Goal: Information Seeking & Learning: Learn about a topic

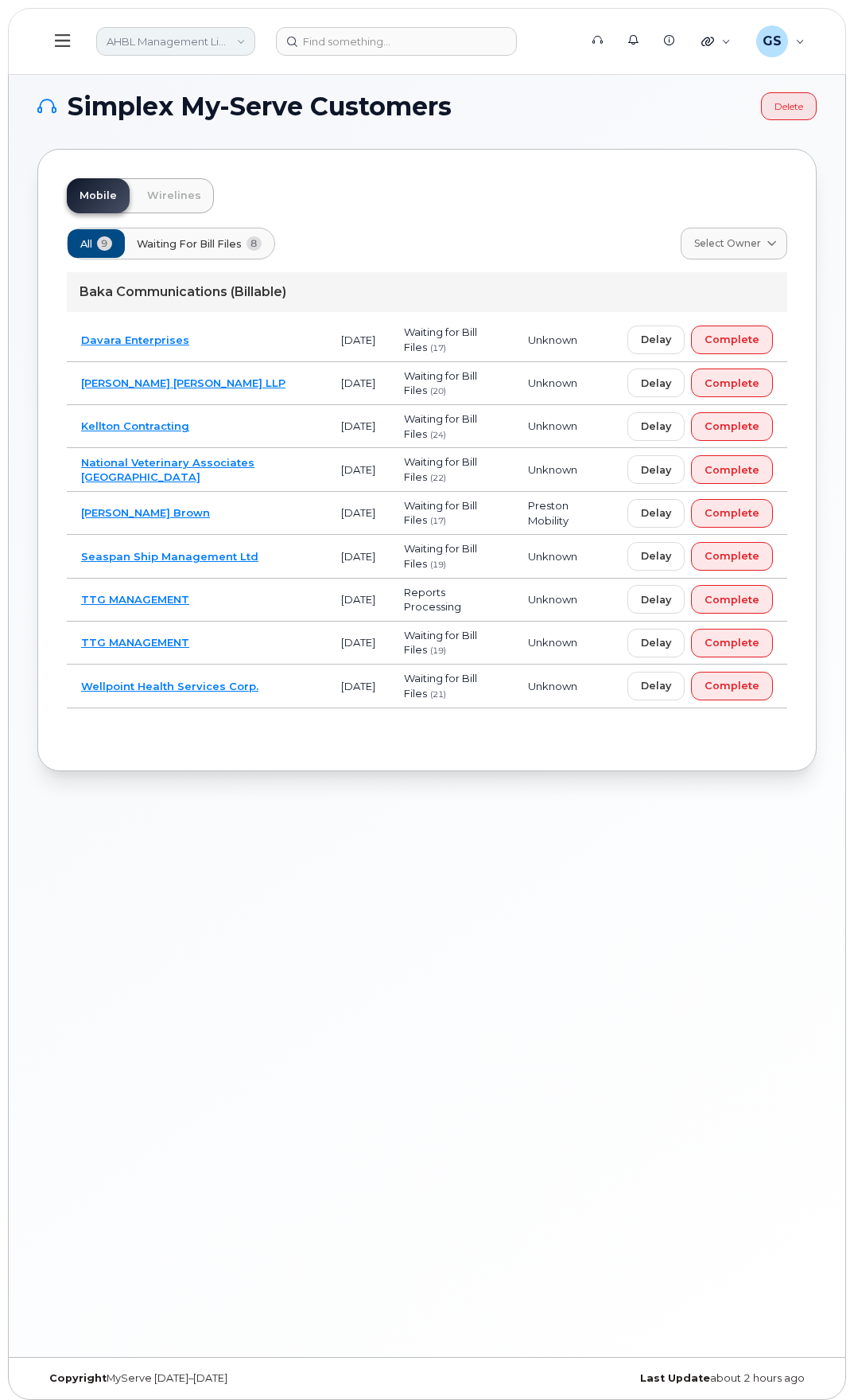
click at [165, 46] on link "AHBL Management Limited Partnership" at bounding box center [176, 41] width 160 height 28
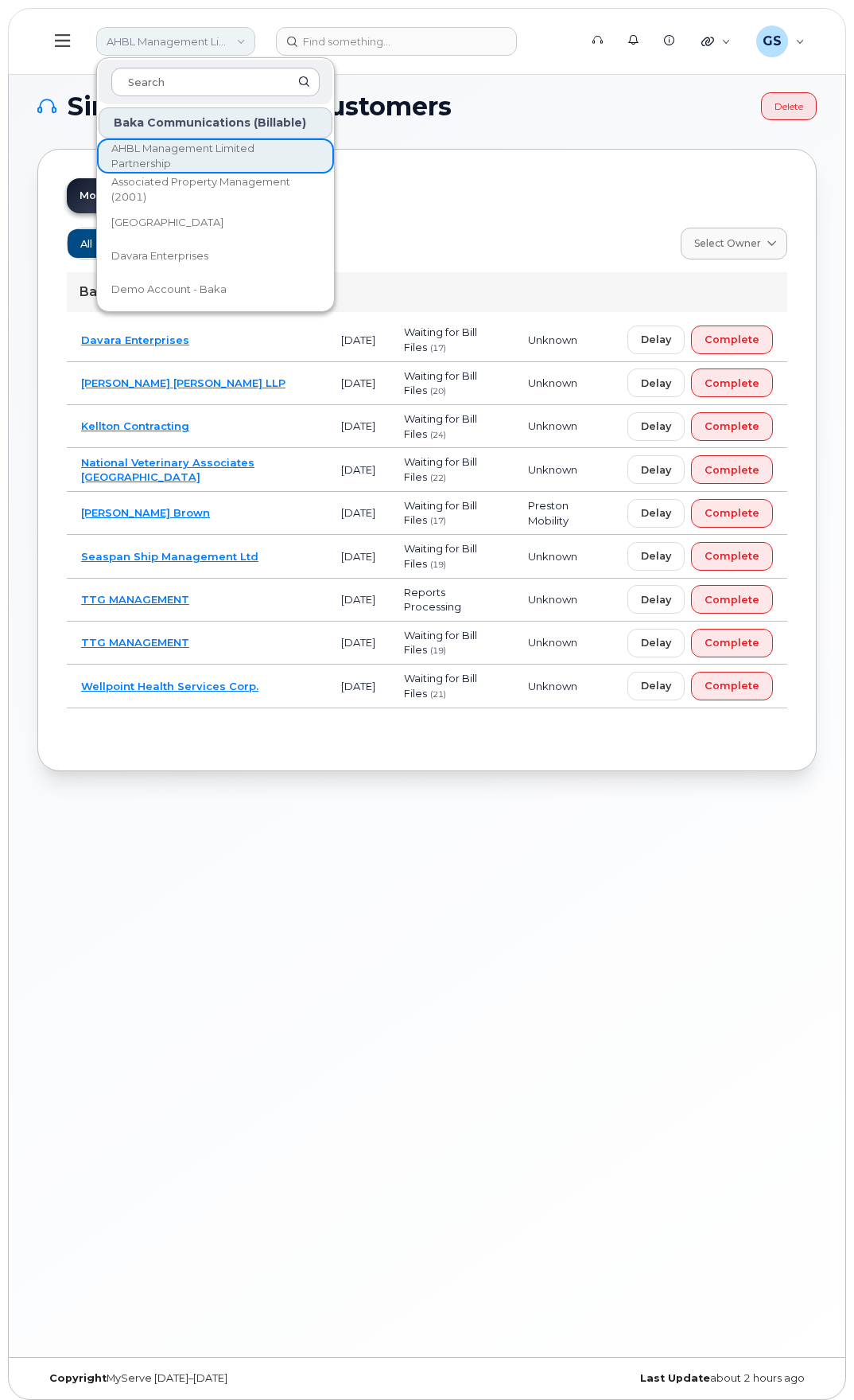
click at [174, 38] on link "AHBL Management Limited Partnership" at bounding box center [176, 41] width 160 height 28
click at [54, 38] on button at bounding box center [62, 41] width 51 height 46
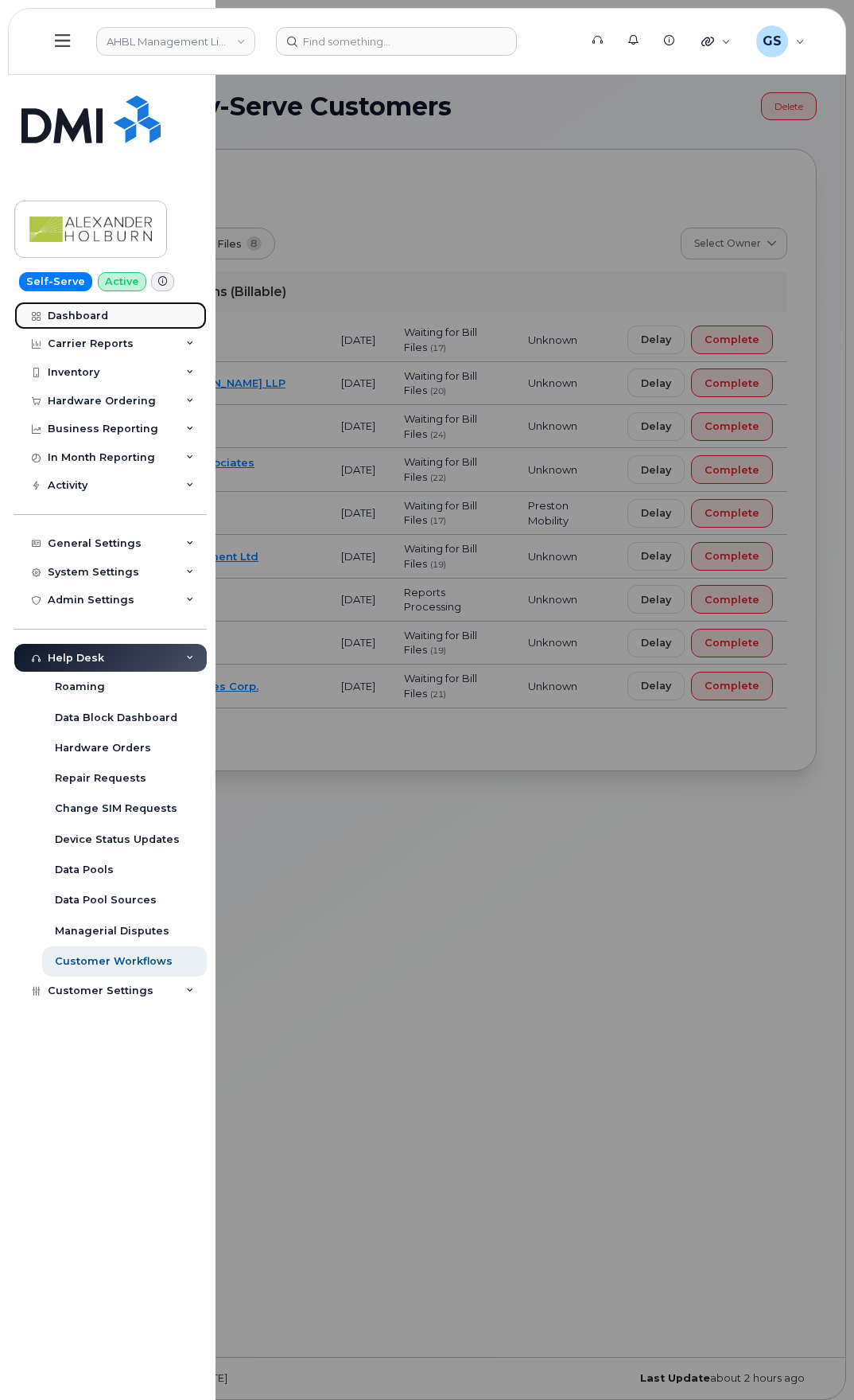
click at [129, 317] on link "Dashboard" at bounding box center [111, 315] width 193 height 28
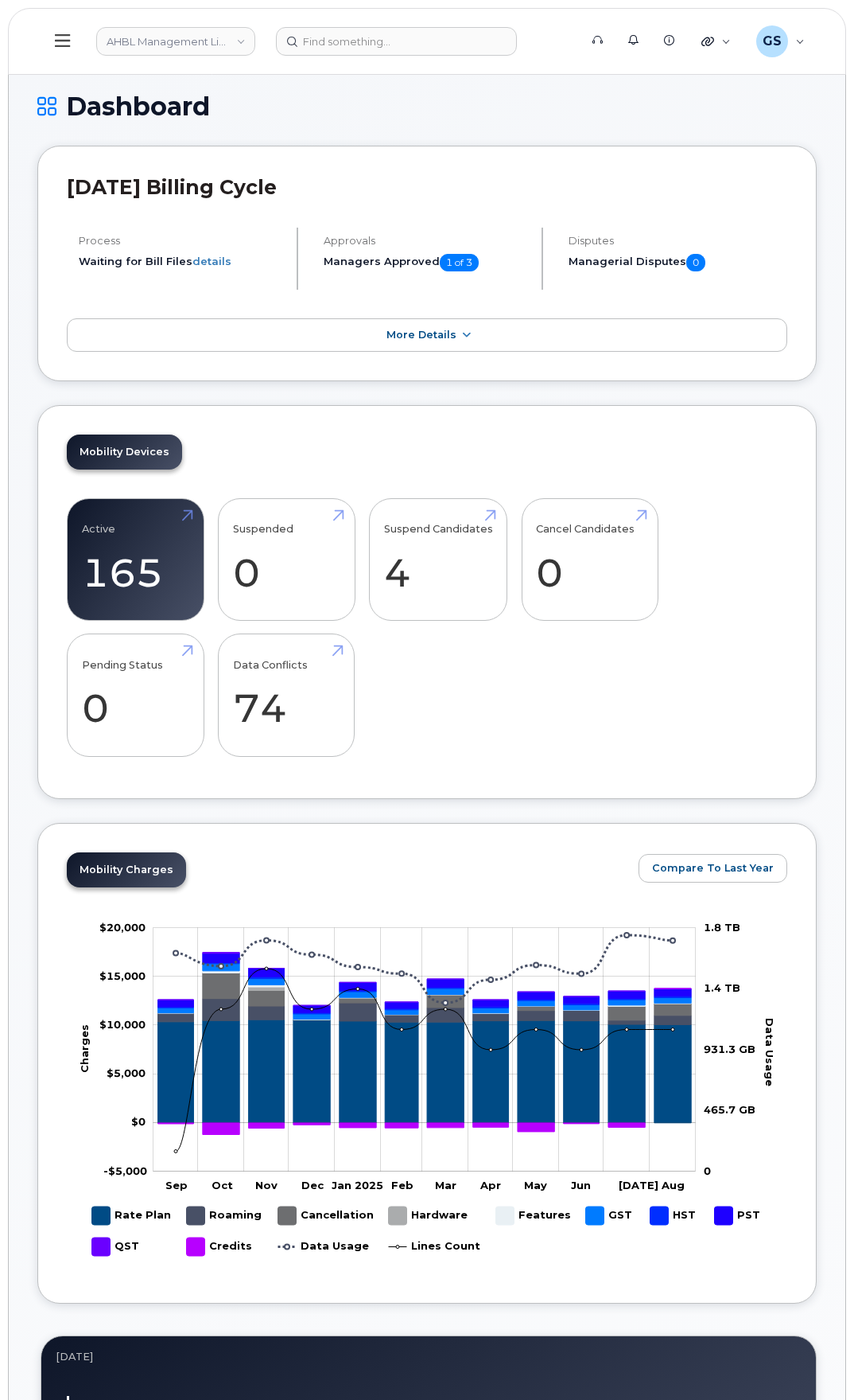
click at [58, 42] on icon at bounding box center [62, 41] width 16 height 18
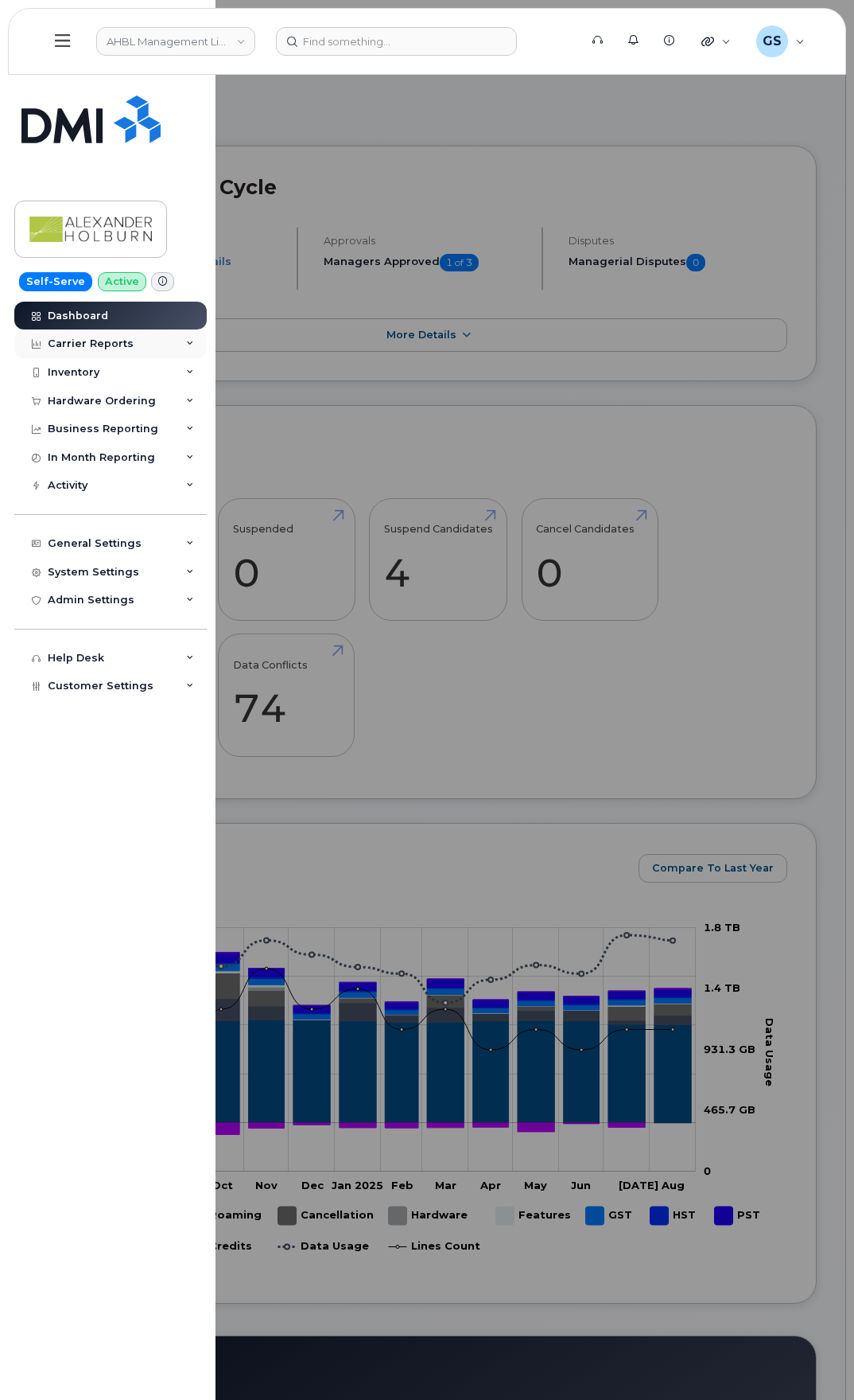
click at [175, 340] on div "Carrier Reports" at bounding box center [111, 343] width 193 height 28
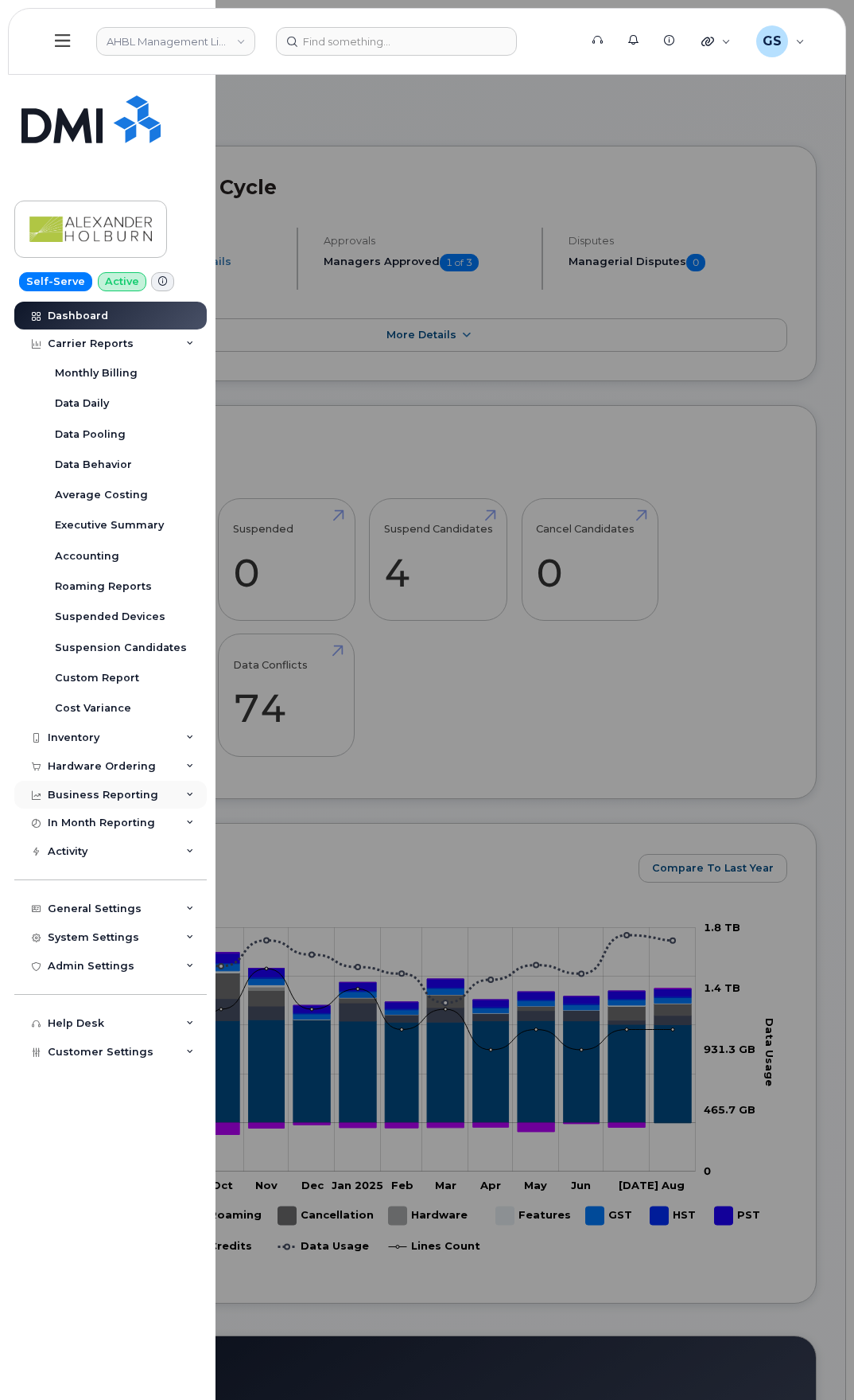
click at [165, 800] on div "Business Reporting" at bounding box center [111, 794] width 193 height 28
click at [142, 912] on div "In Month Reporting" at bounding box center [101, 914] width 107 height 13
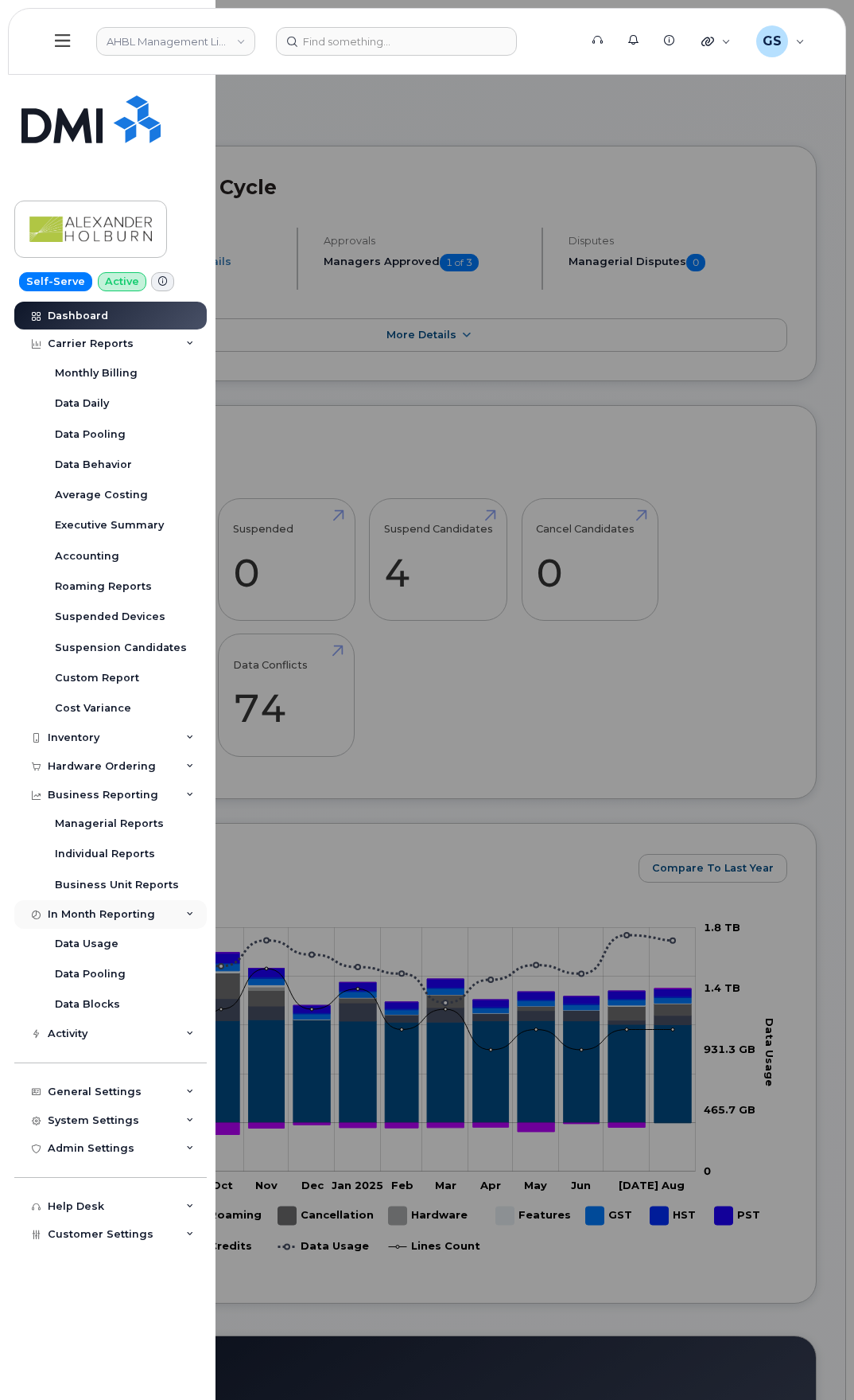
click at [142, 912] on div "In Month Reporting" at bounding box center [101, 914] width 107 height 13
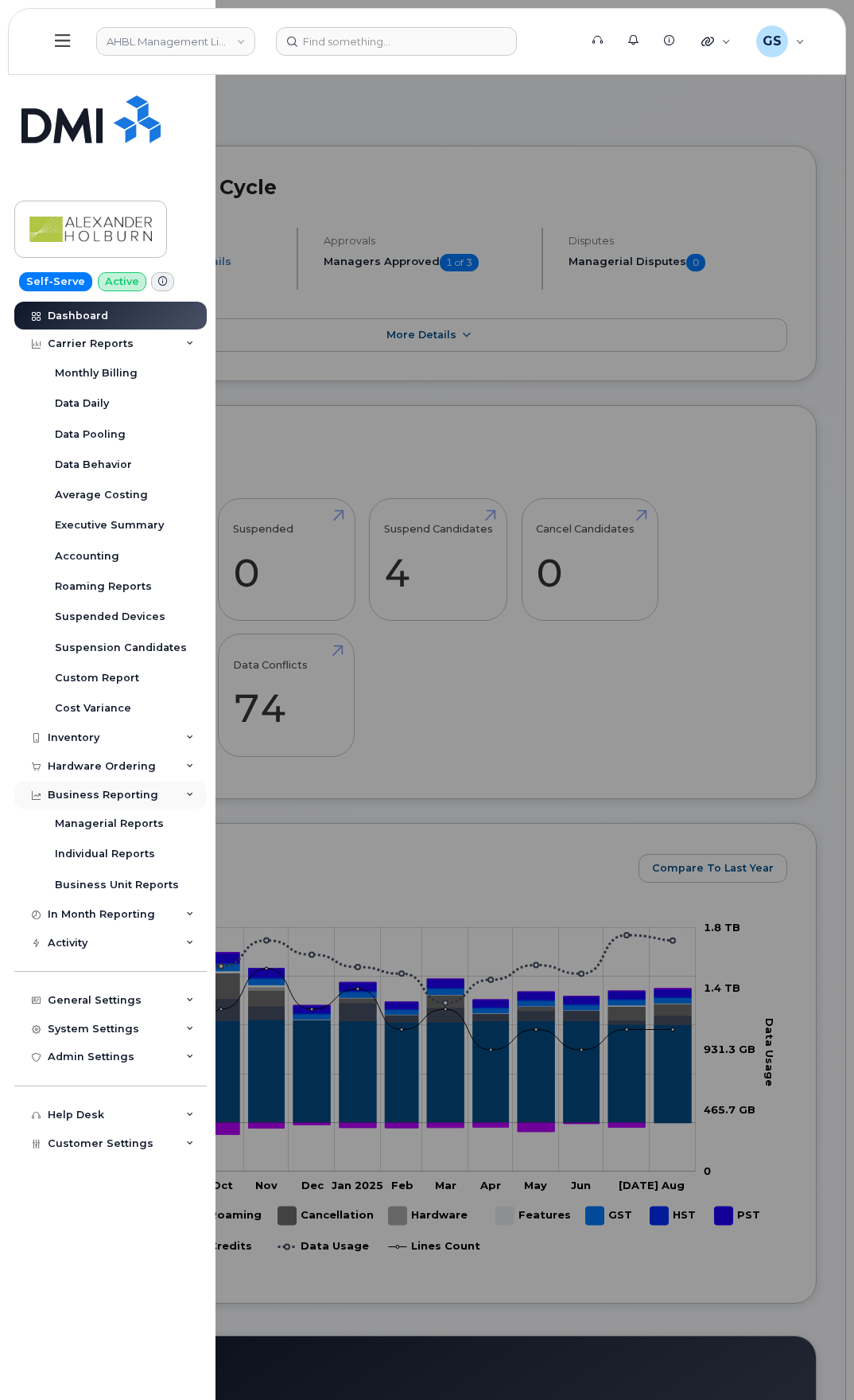
click at [144, 803] on div "Business Reporting" at bounding box center [111, 794] width 193 height 28
click at [149, 763] on div "Hardware Ordering" at bounding box center [101, 766] width 108 height 13
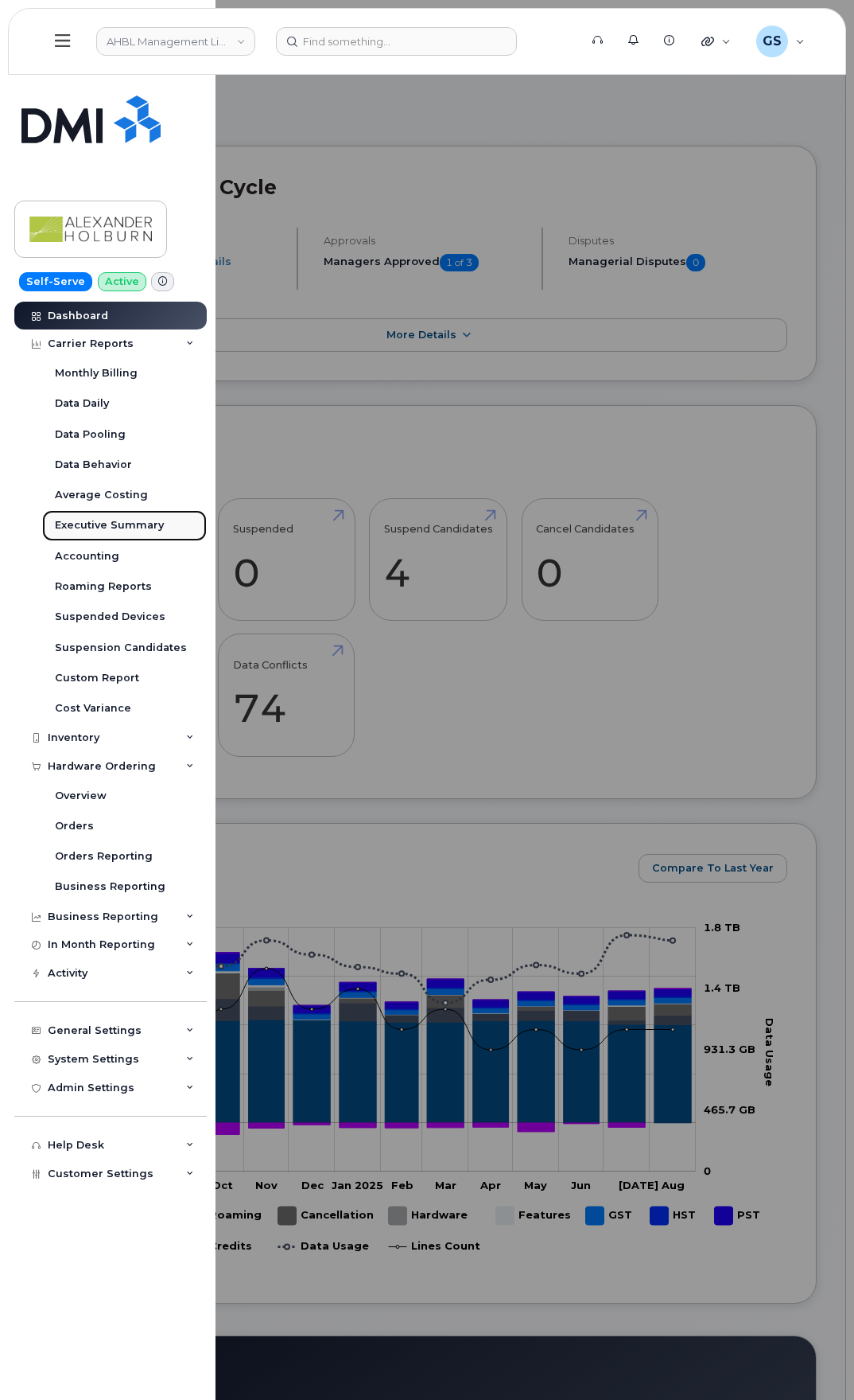
click at [67, 524] on div "Executive Summary" at bounding box center [109, 524] width 109 height 15
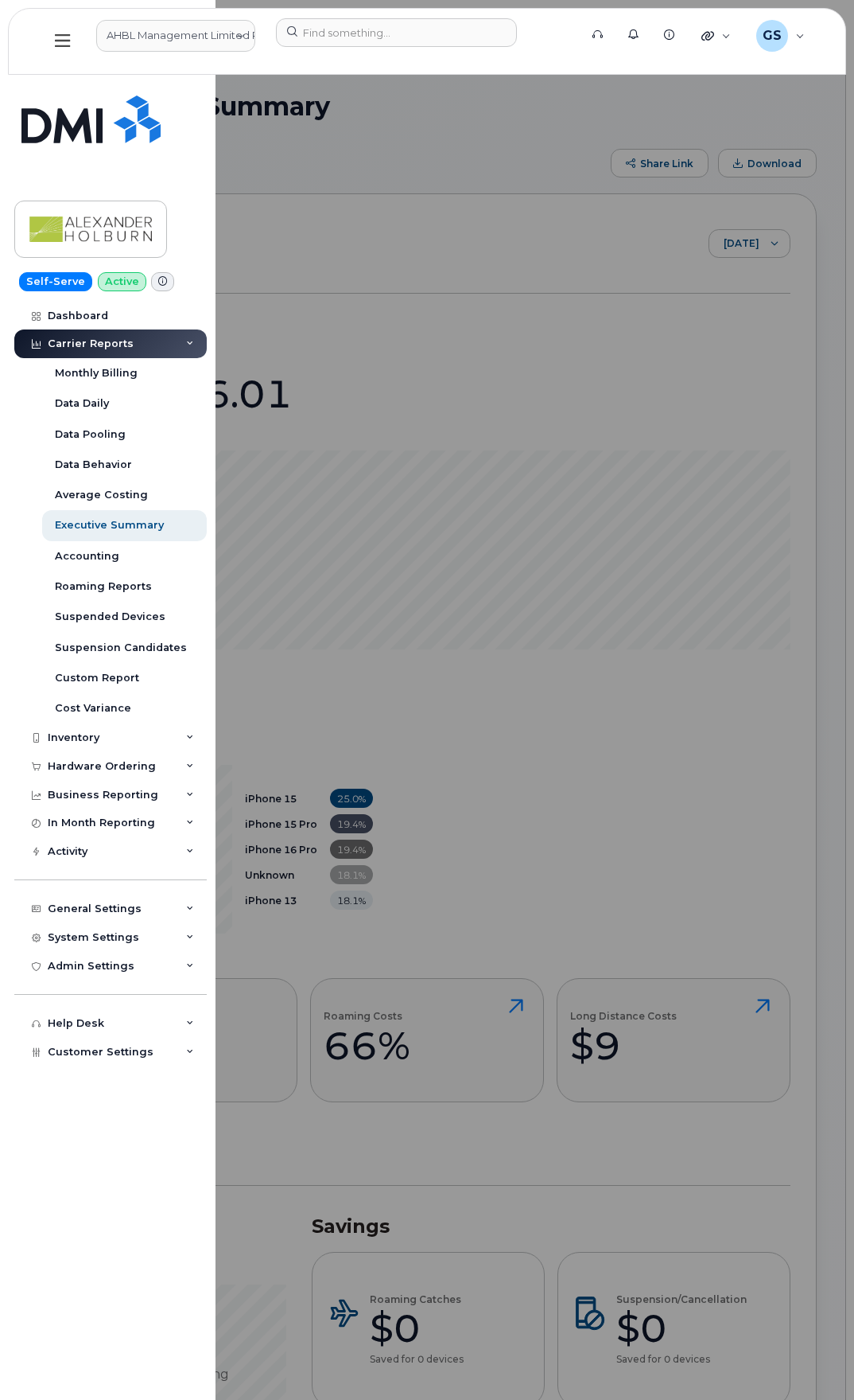
click at [832, 749] on div at bounding box center [427, 700] width 854 height 1400
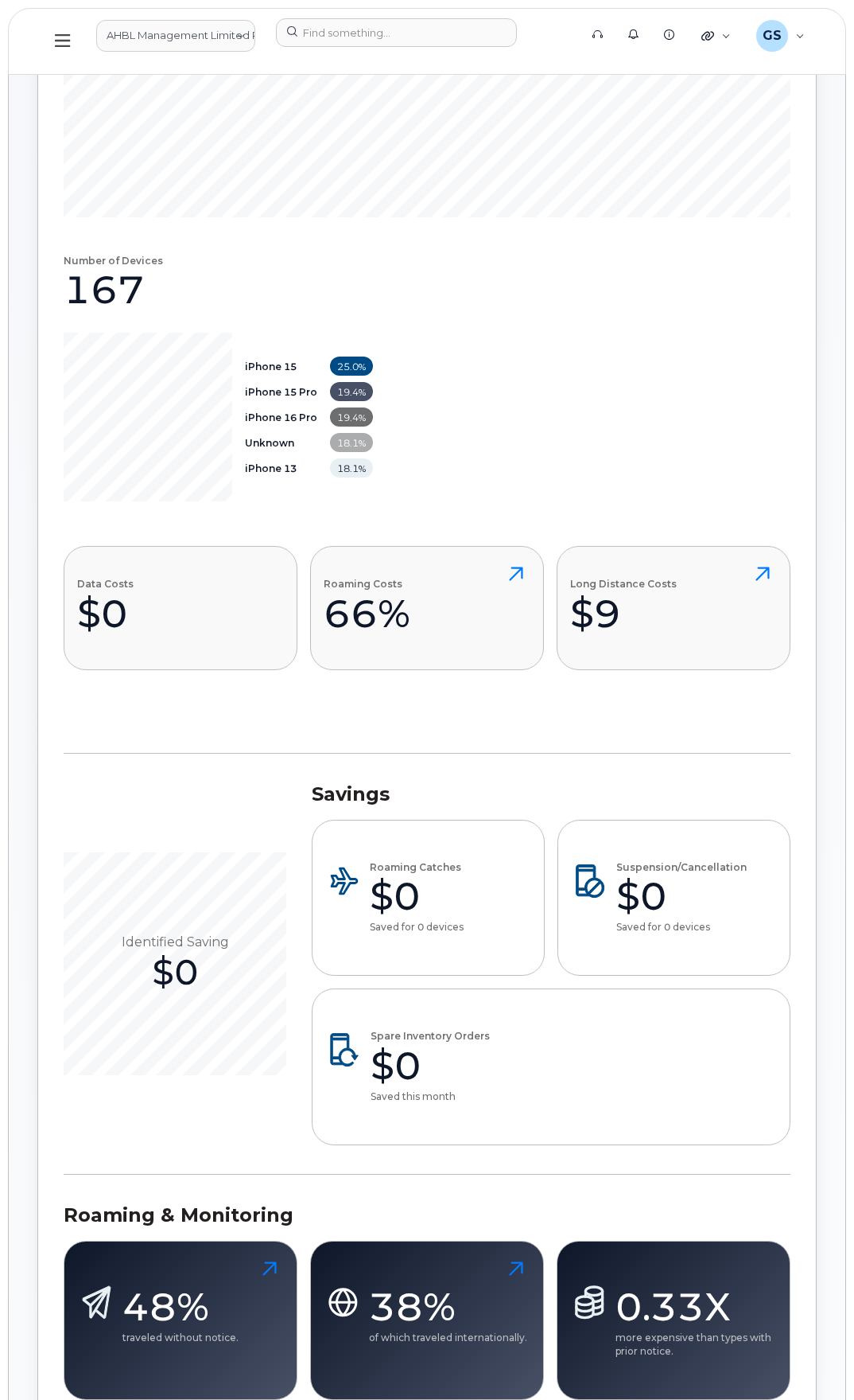
scroll to position [478, 0]
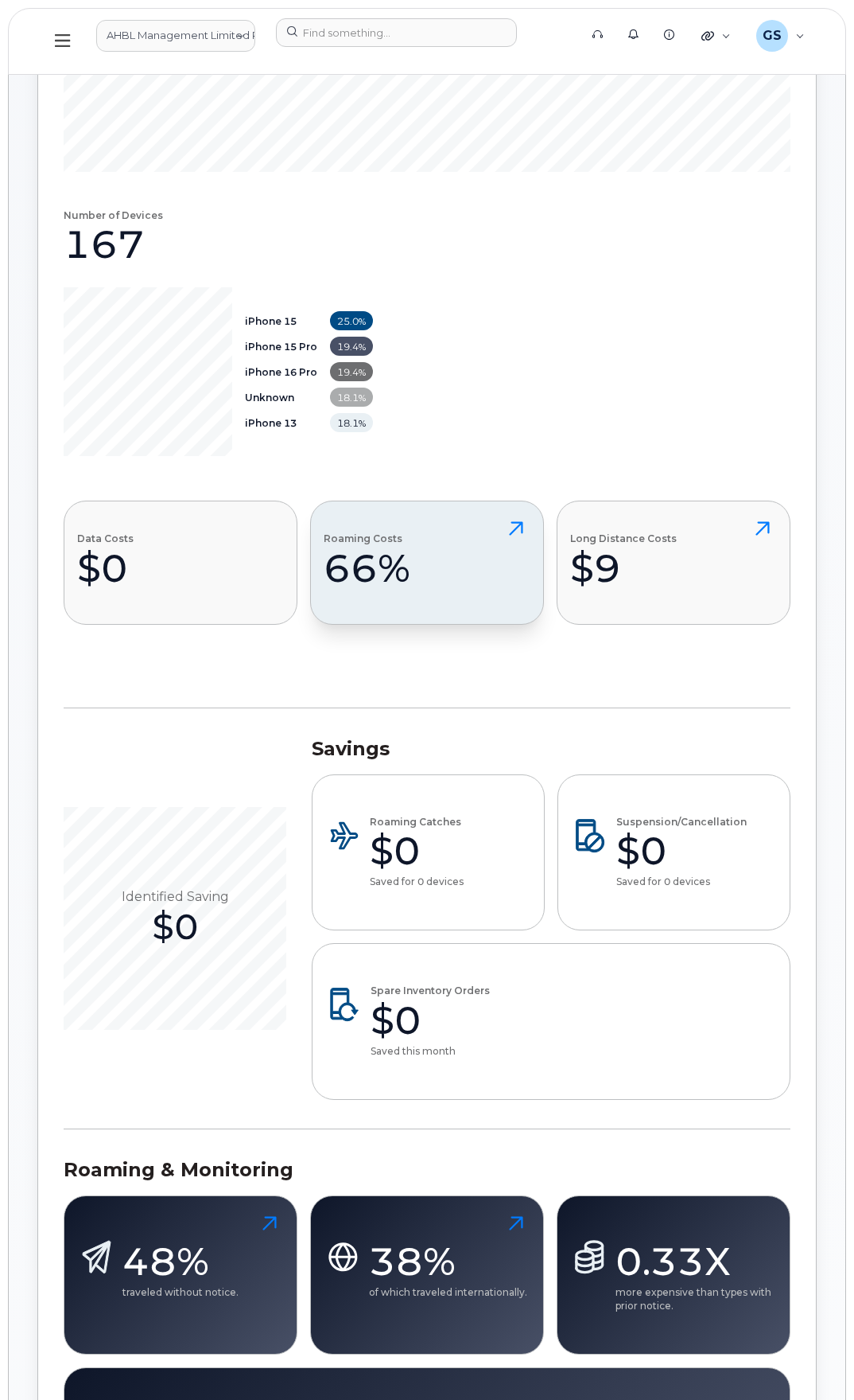
click at [401, 579] on div "66%" at bounding box center [367, 567] width 87 height 48
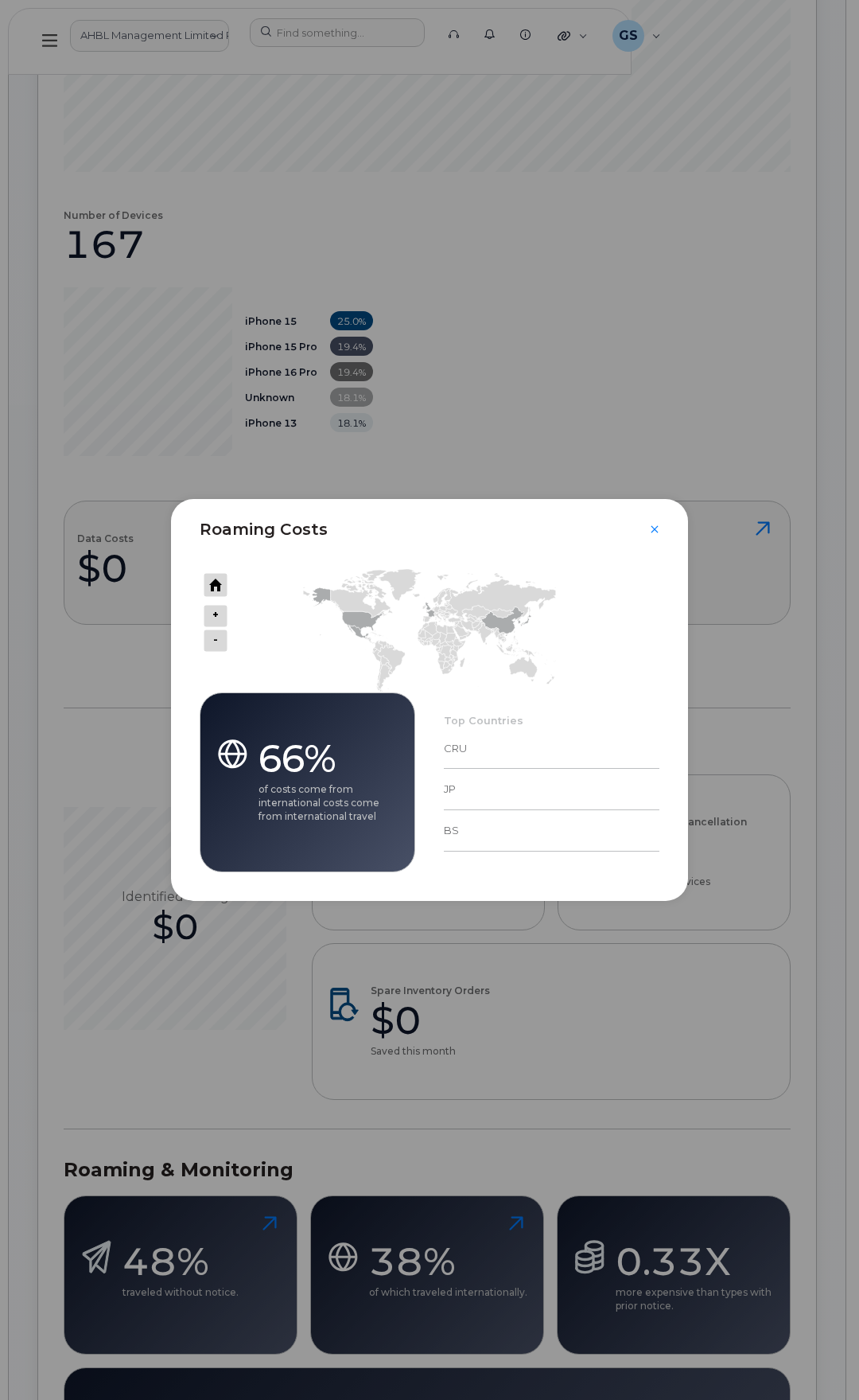
click at [496, 448] on div "Roaming Costs + - 100% Iceland Zoom level changed to 1 66% of costs come from i…" at bounding box center [429, 700] width 859 height 1400
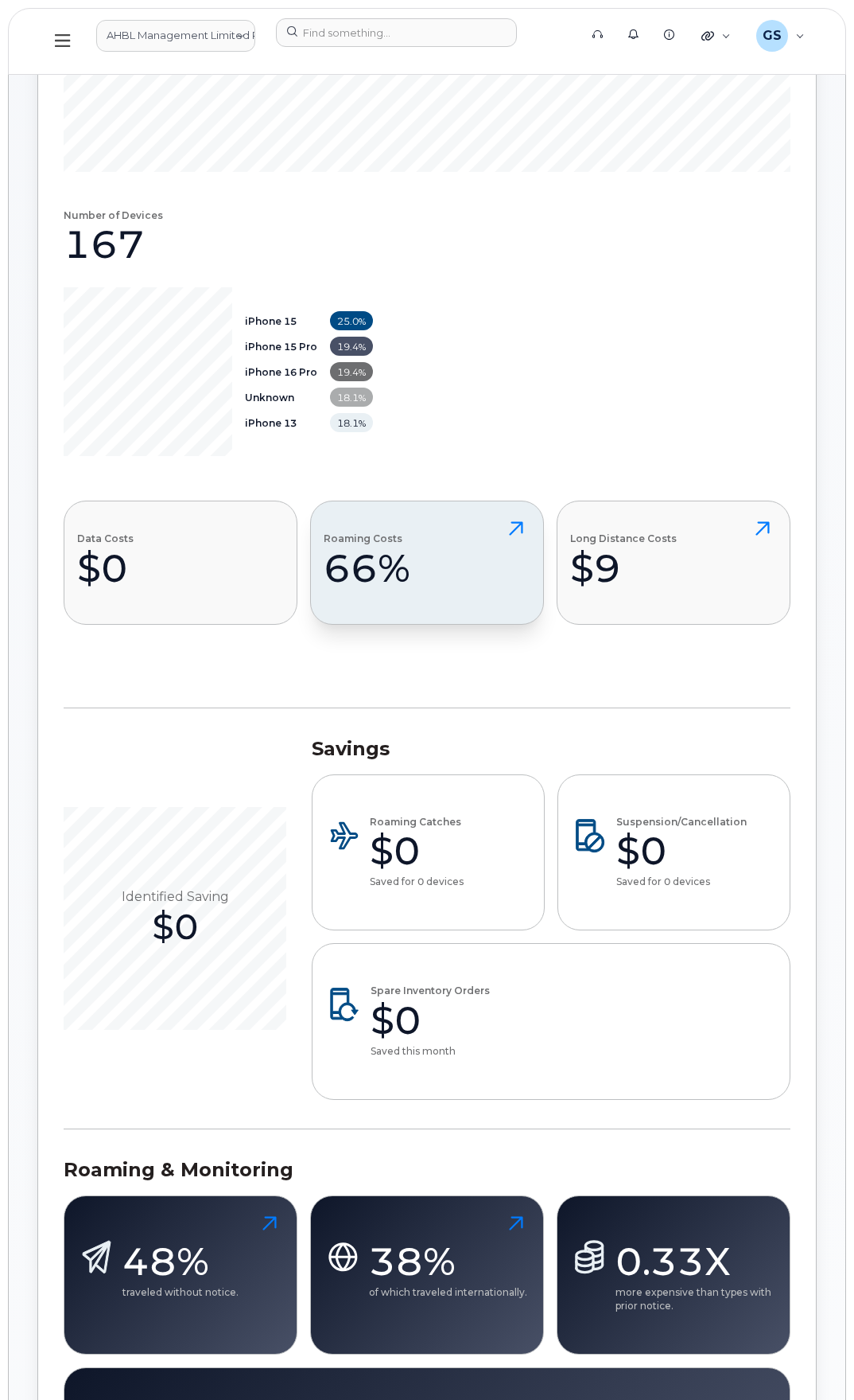
click at [444, 548] on button "Roaming Costs 66%" at bounding box center [427, 561] width 233 height 124
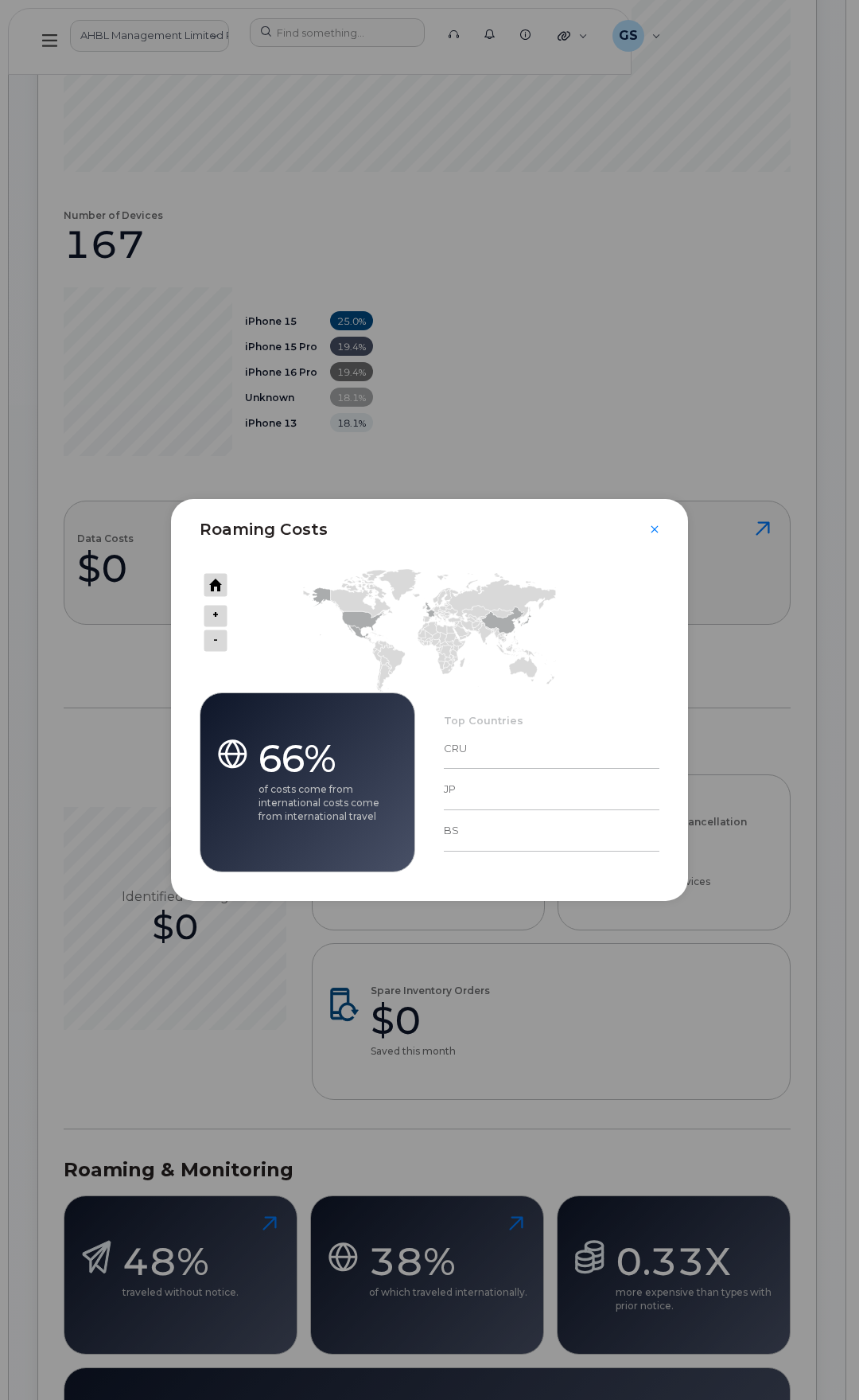
click at [356, 779] on div "66%" at bounding box center [330, 758] width 143 height 48
click at [343, 620] on icon "Series" at bounding box center [429, 630] width 252 height 124
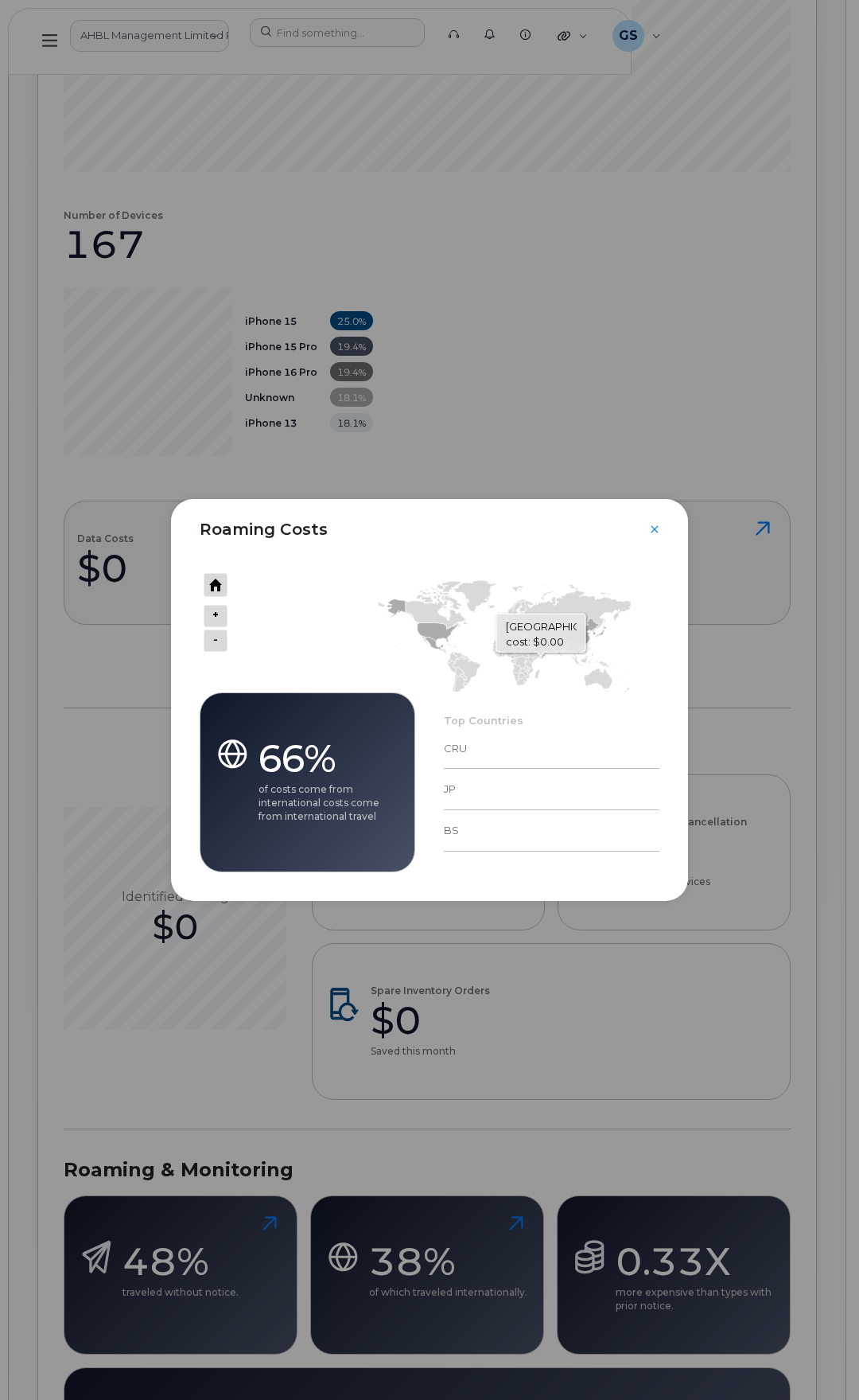
click at [439, 630] on icon "Series" at bounding box center [420, 622] width 73 height 48
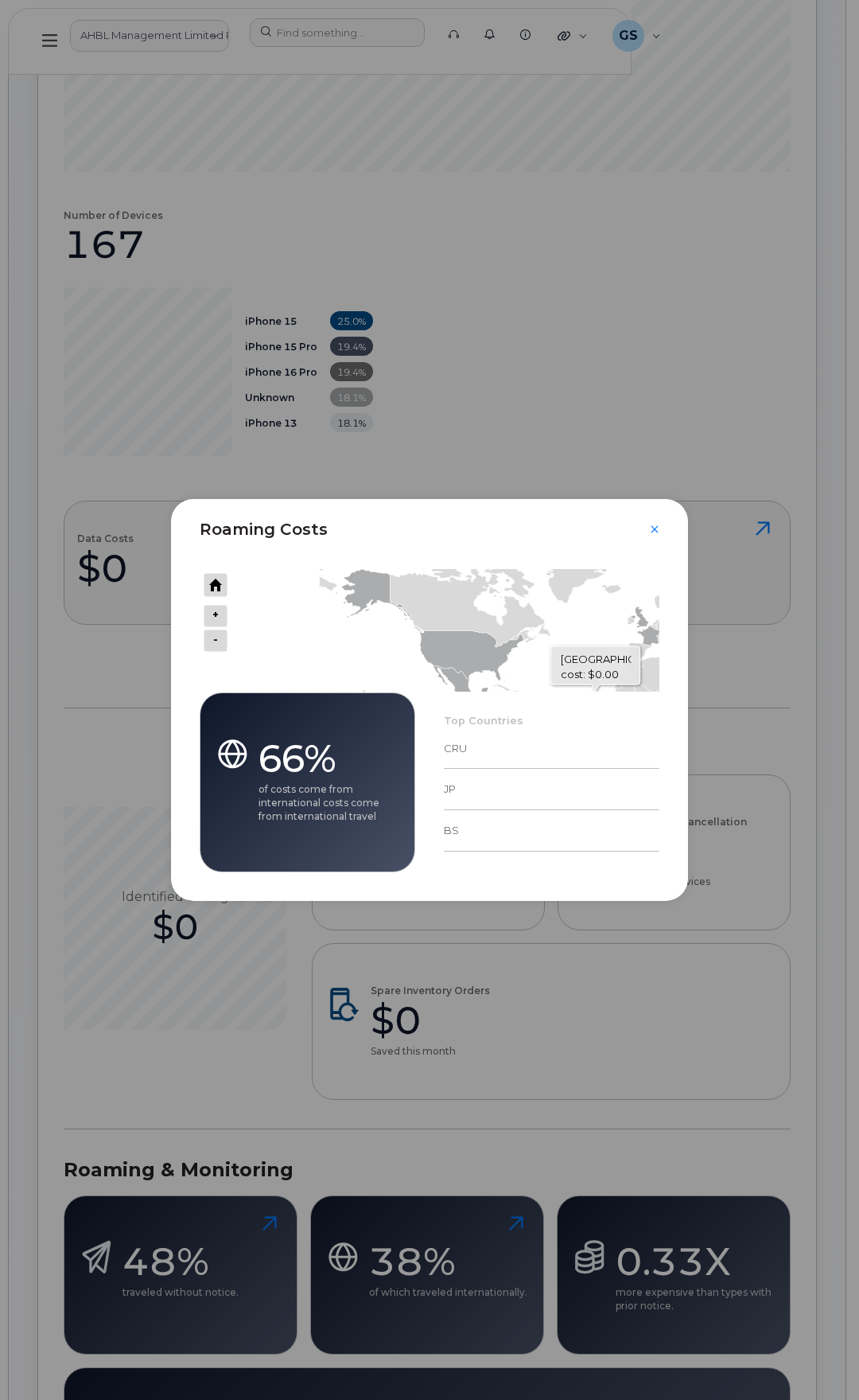
click at [478, 654] on icon "Series" at bounding box center [429, 630] width 190 height 124
click at [221, 581] on icon "Chart" at bounding box center [215, 585] width 24 height 24
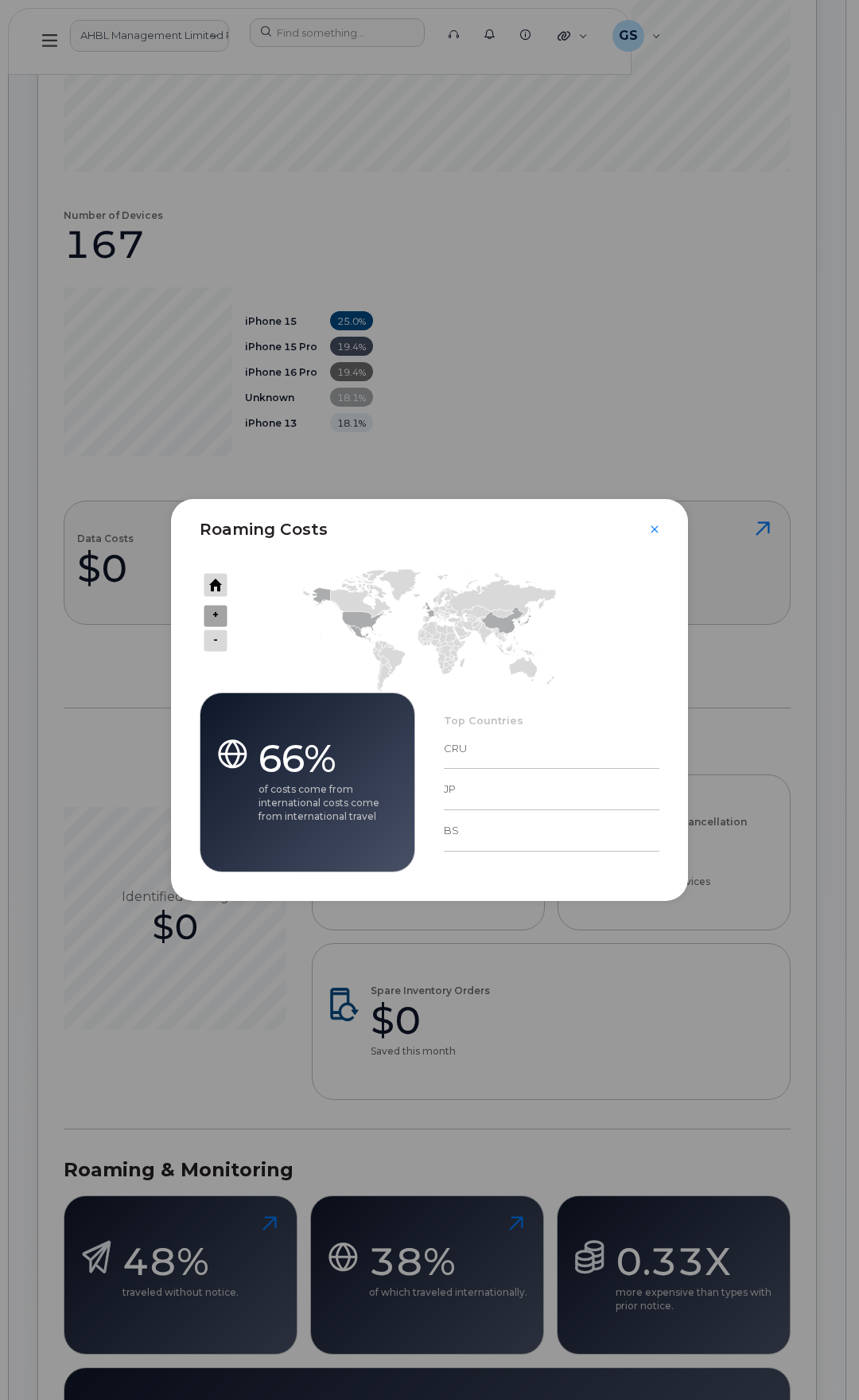
click at [212, 613] on icon "Press ENTER to zoom out" at bounding box center [215, 616] width 24 height 22
click at [652, 529] on icon "Close" at bounding box center [655, 528] width 10 height 13
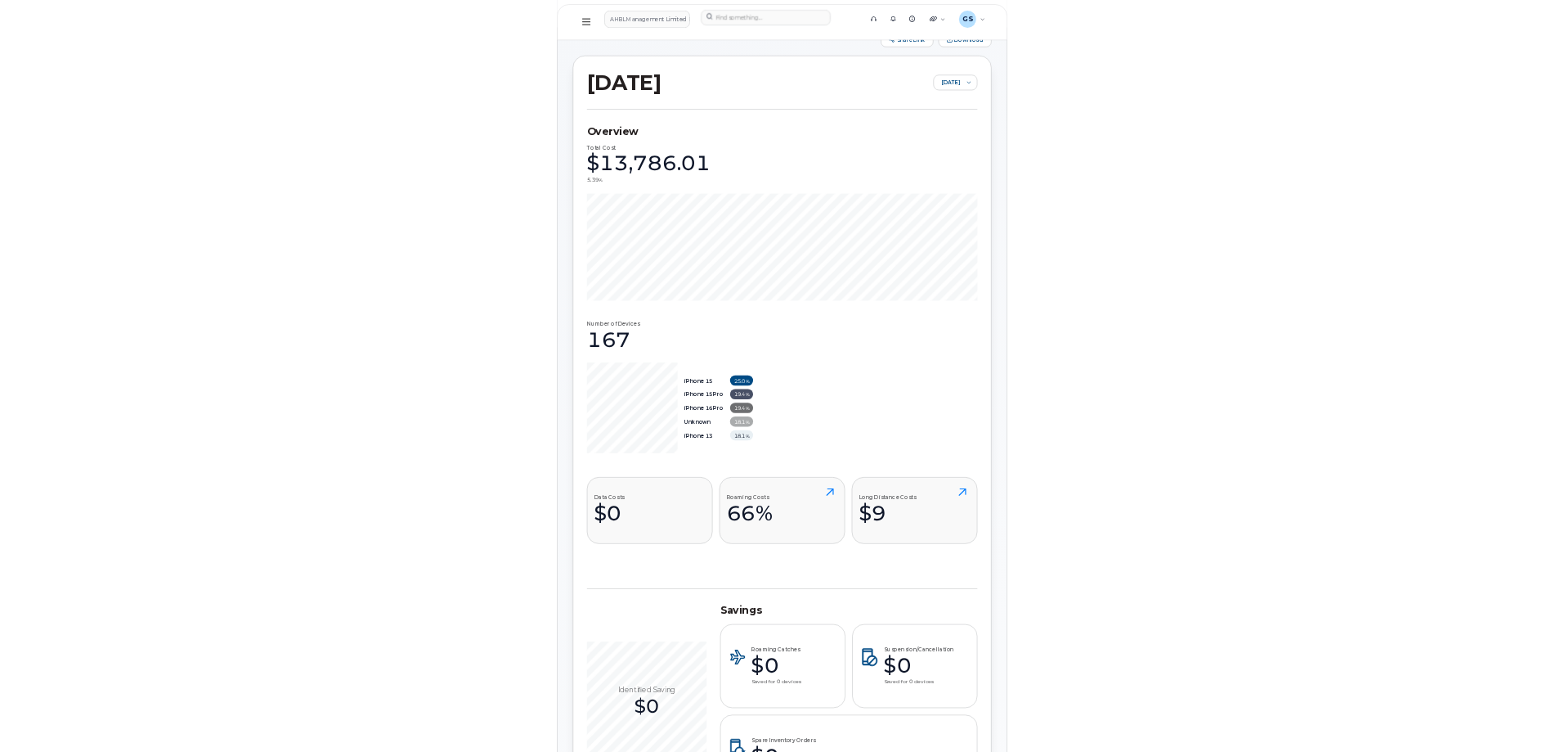
scroll to position [0, 0]
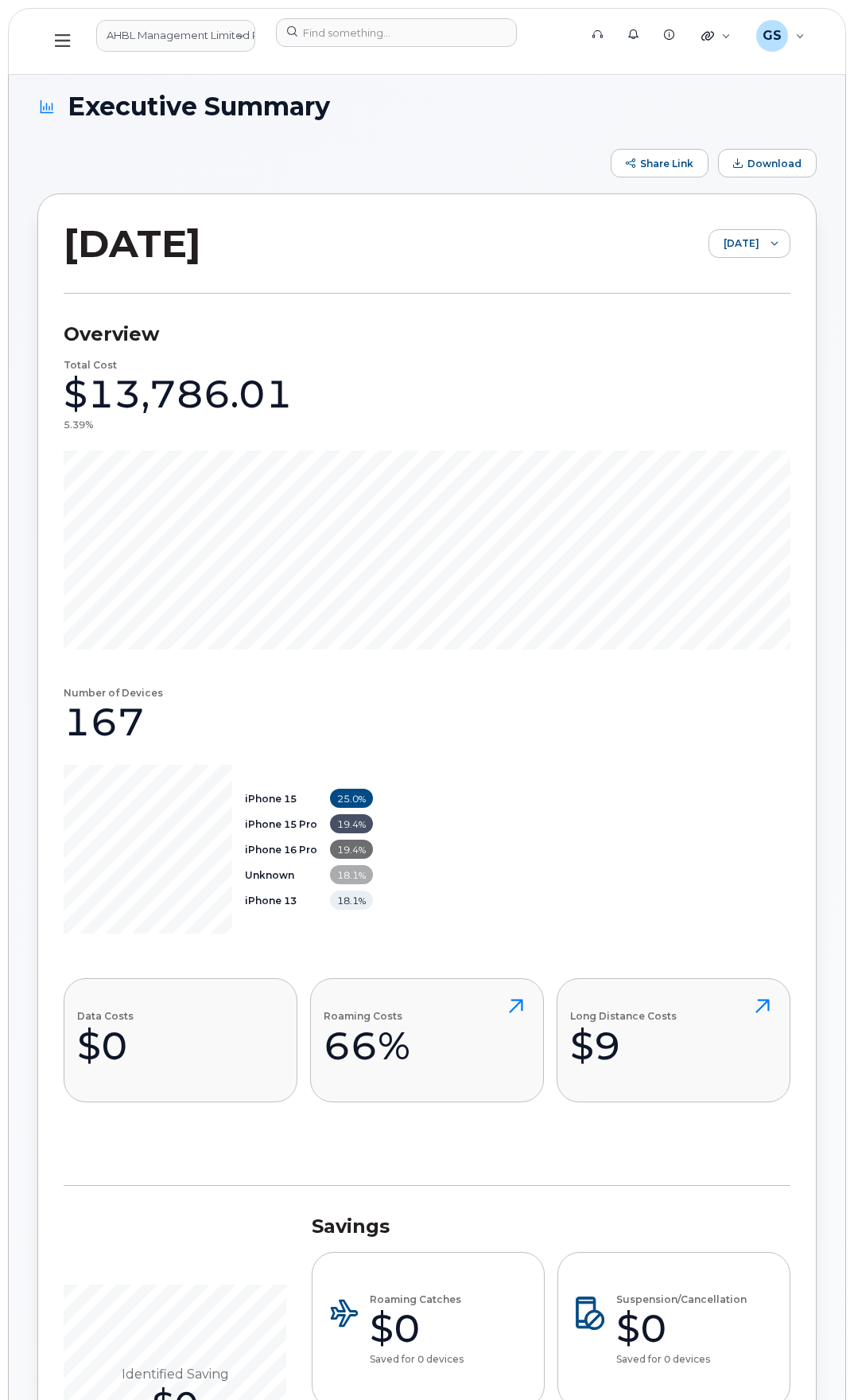
click at [60, 42] on icon at bounding box center [62, 41] width 16 height 18
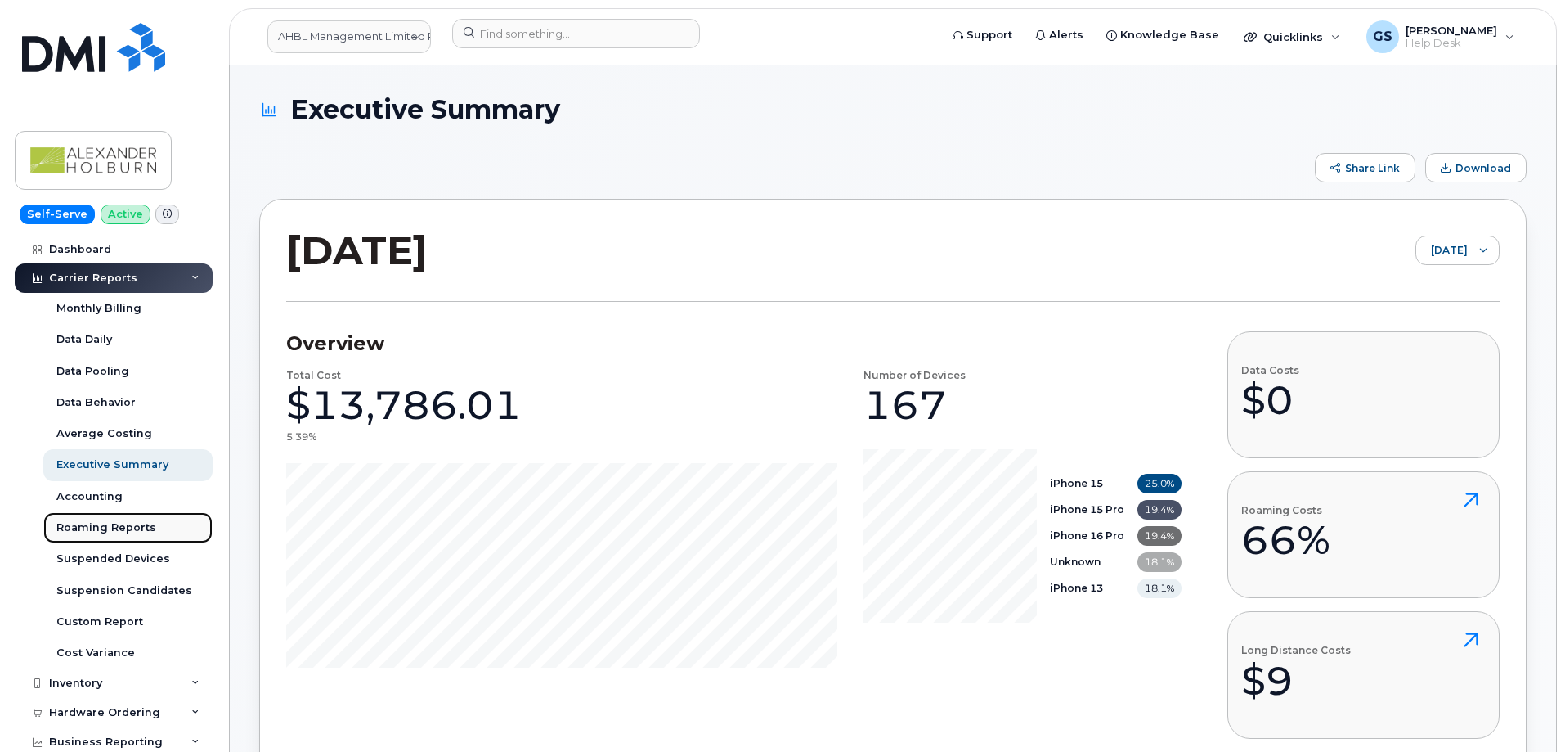
click at [152, 533] on link "Roaming Reports" at bounding box center [127, 527] width 169 height 31
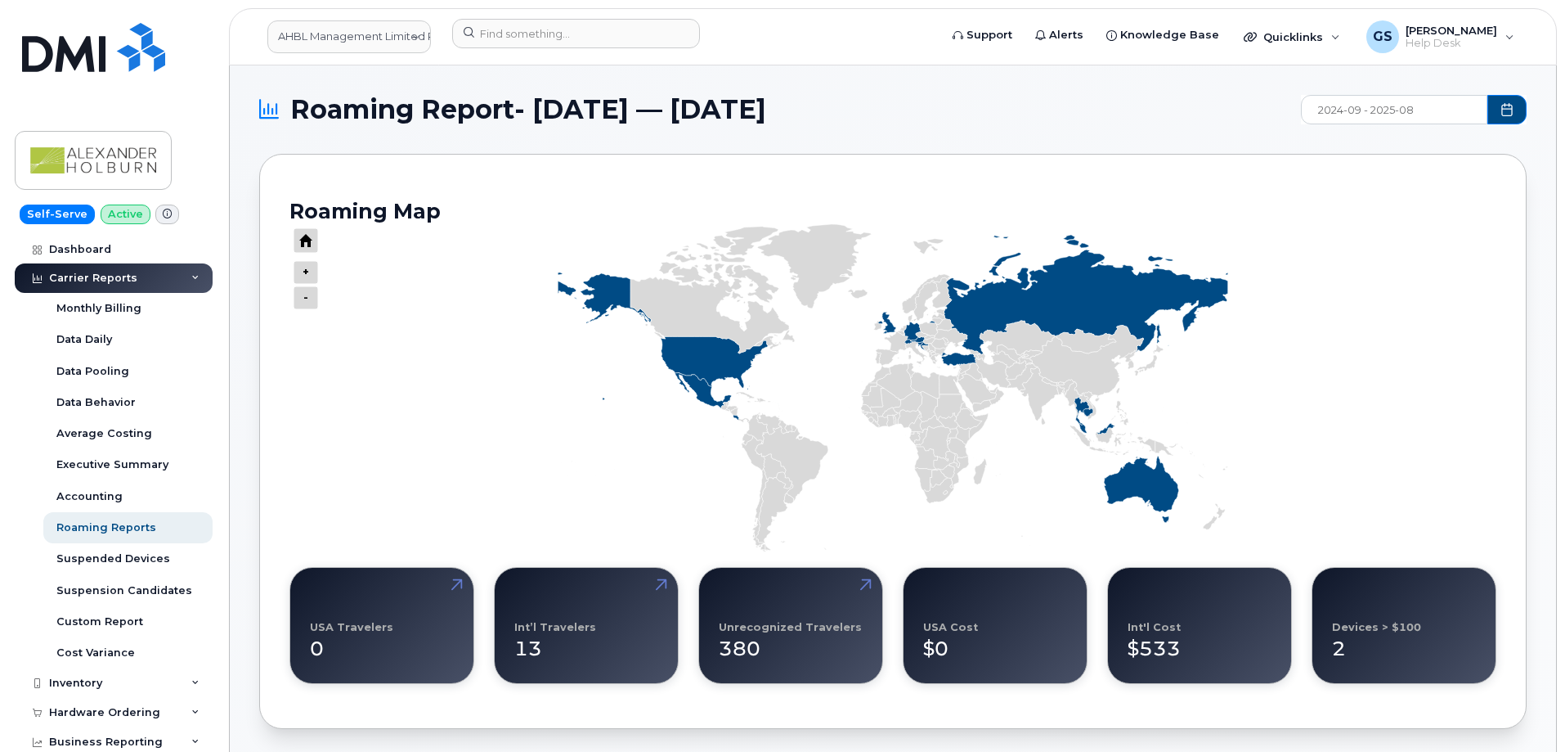
click at [878, 112] on input "2024-09 - 2025-08" at bounding box center [1394, 109] width 186 height 29
click at [878, 241] on span "Jun" at bounding box center [1339, 255] width 74 height 29
click at [878, 258] on span "Aug" at bounding box center [1488, 255] width 74 height 29
type input "2025-06 - 2025-08"
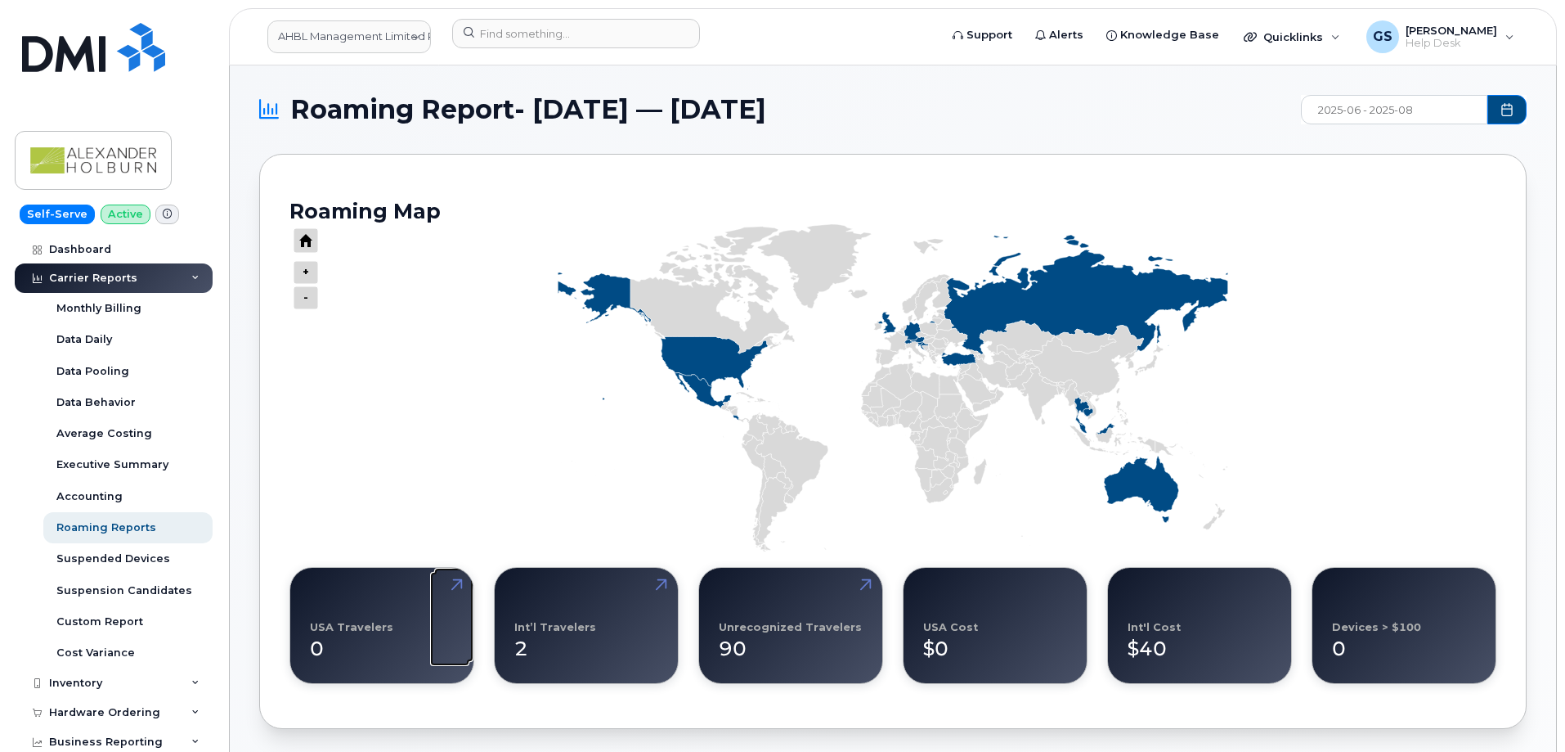
click at [451, 573] on link at bounding box center [453, 615] width 39 height 94
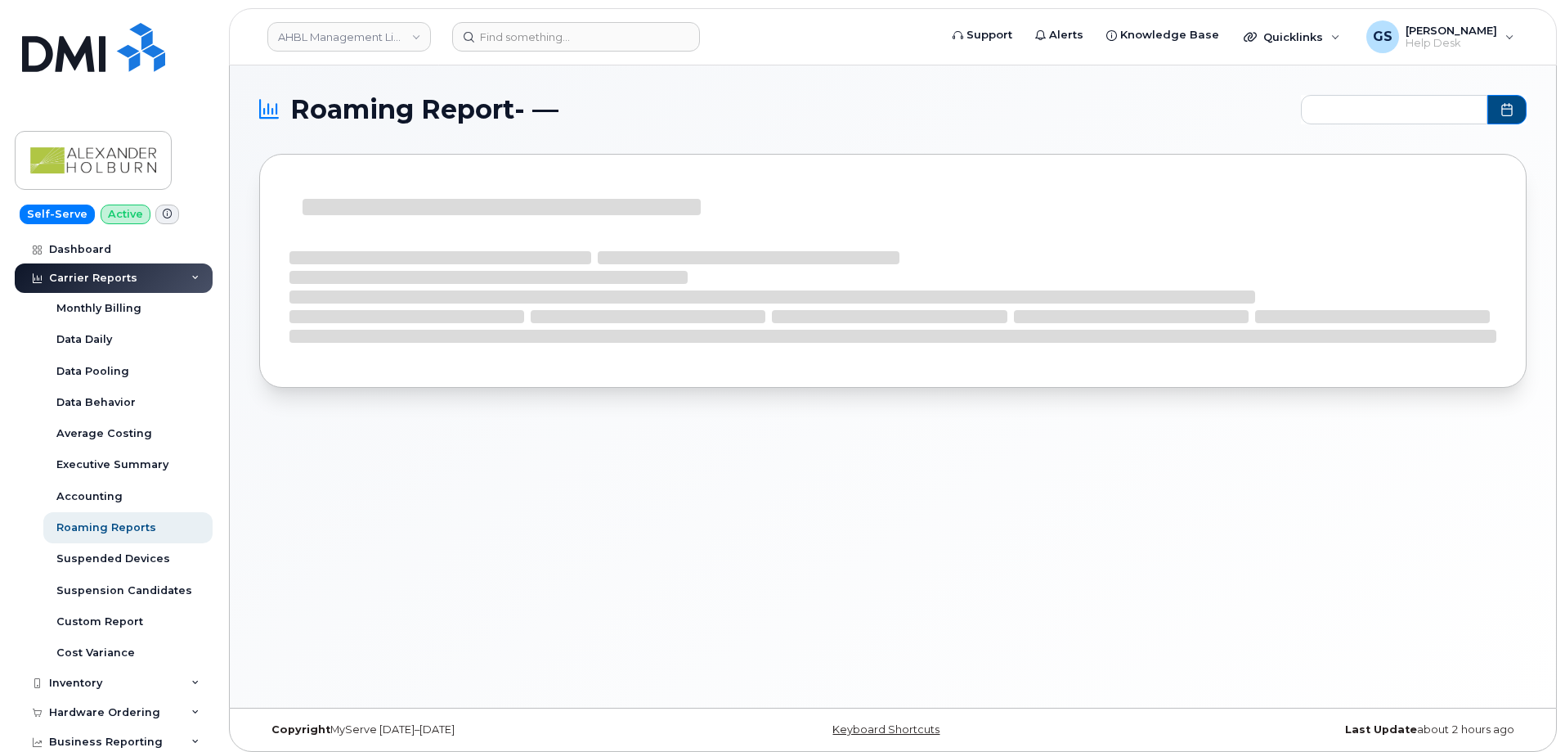
type input "2025-06 - 2025-08"
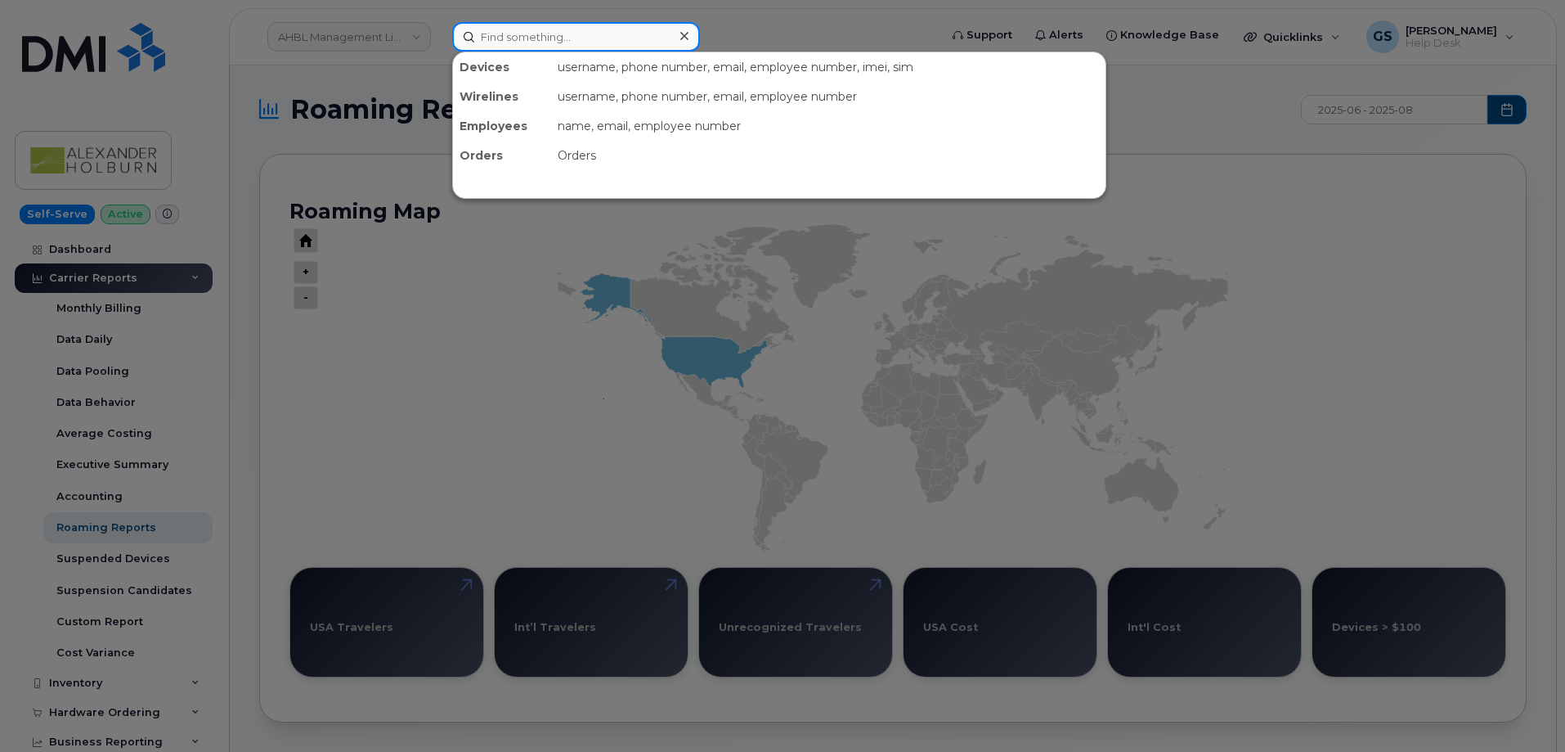
click at [589, 43] on input at bounding box center [576, 36] width 248 height 29
paste input "[PHONE_NUMBER]"
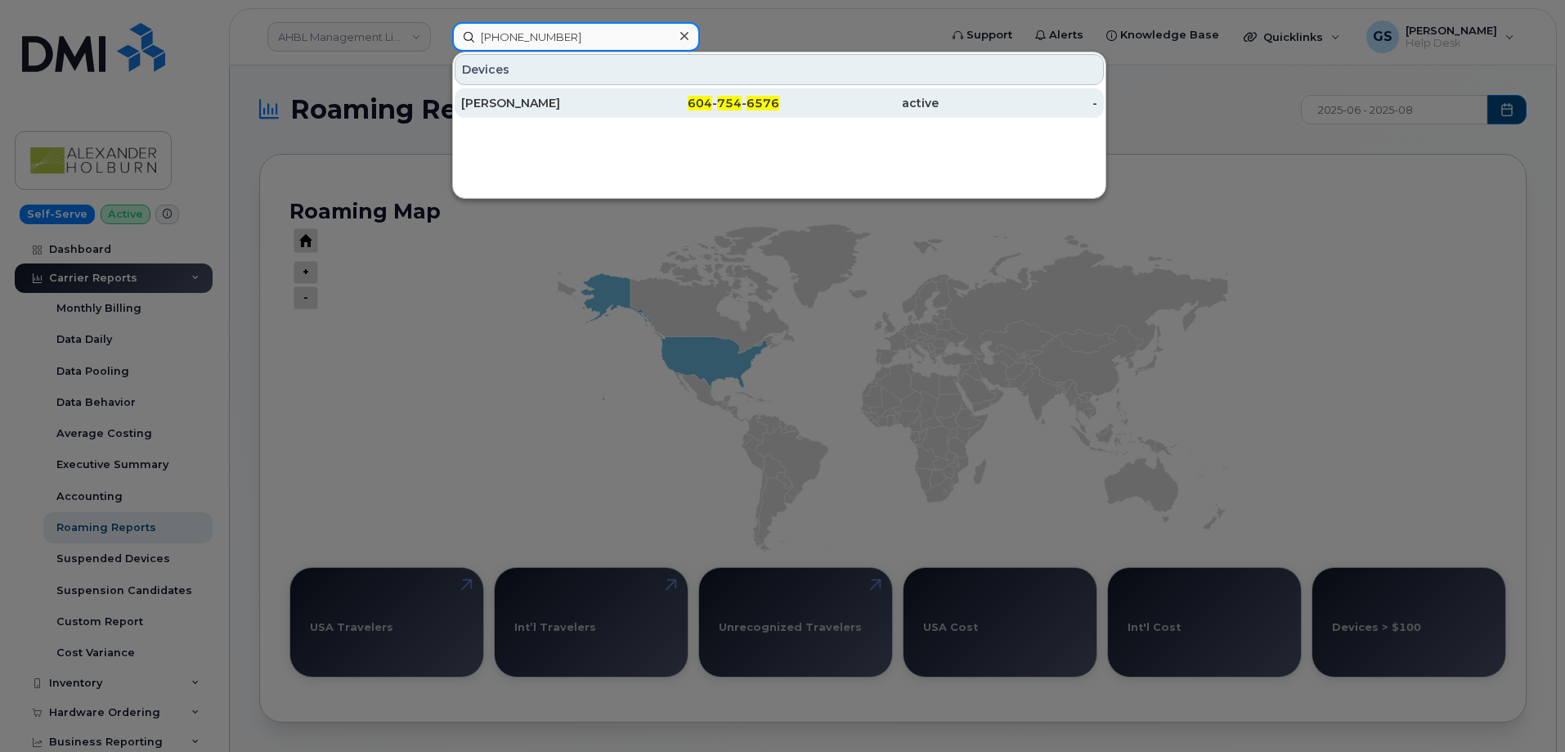
type input "[PHONE_NUMBER]"
click at [608, 107] on div "[PERSON_NAME]" at bounding box center [540, 103] width 159 height 16
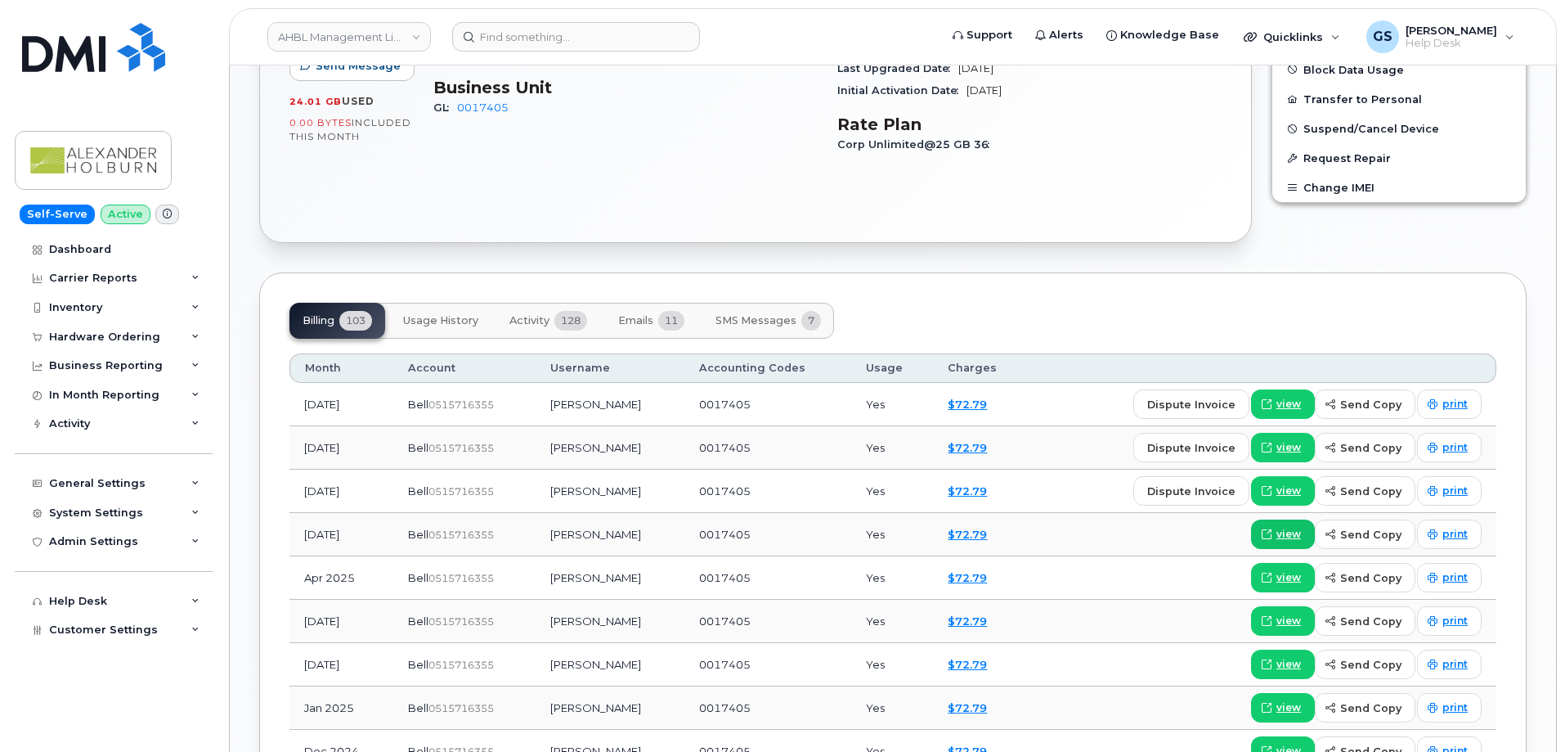
scroll to position [736, 0]
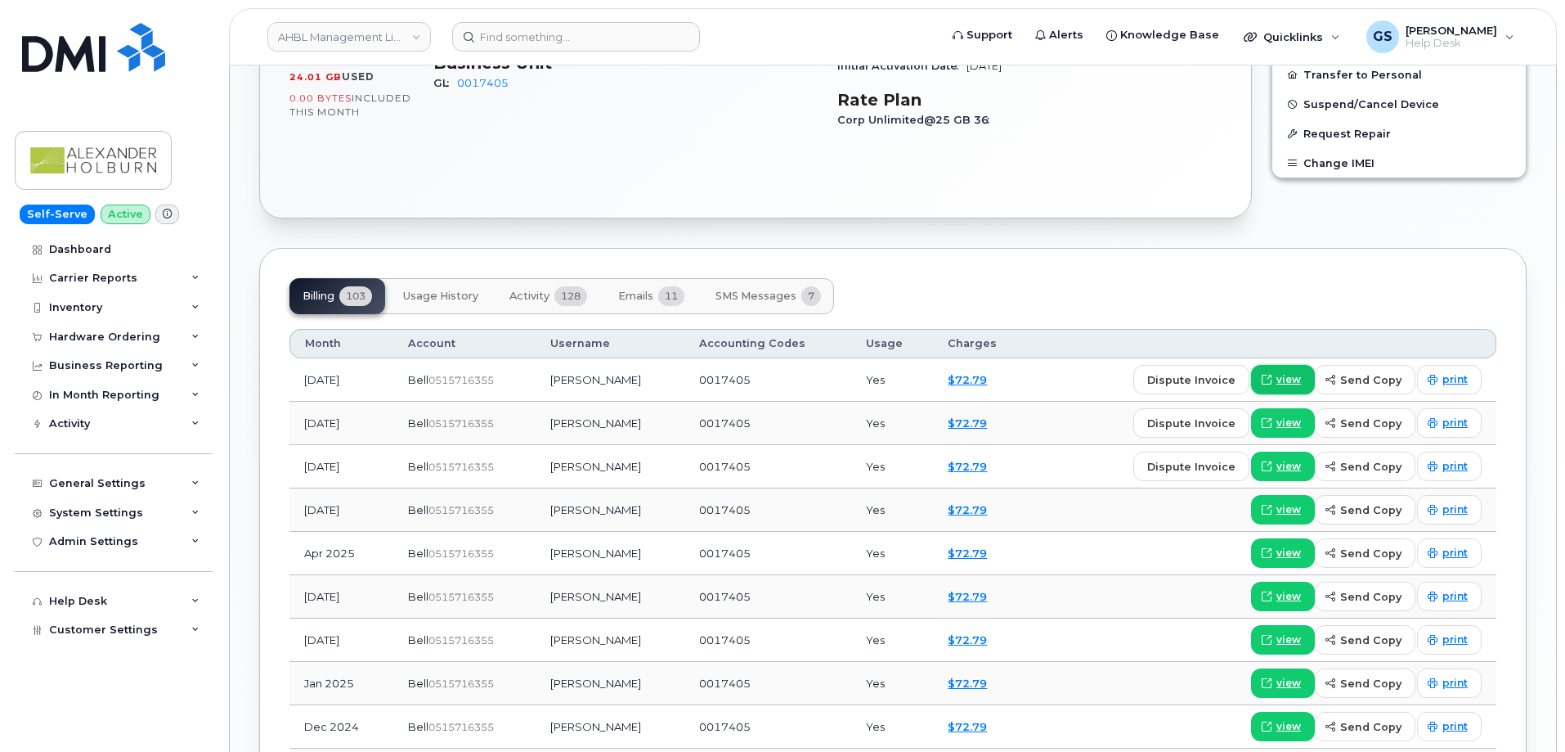
click at [1301, 381] on span "view" at bounding box center [1289, 379] width 25 height 15
click at [576, 158] on div "Active Send Message 24.01 GB  used 0.00 Bytes  included this month Device Detai…" at bounding box center [755, 36] width 991 height 362
click at [730, 281] on button "SMS Messages 7" at bounding box center [769, 296] width 132 height 36
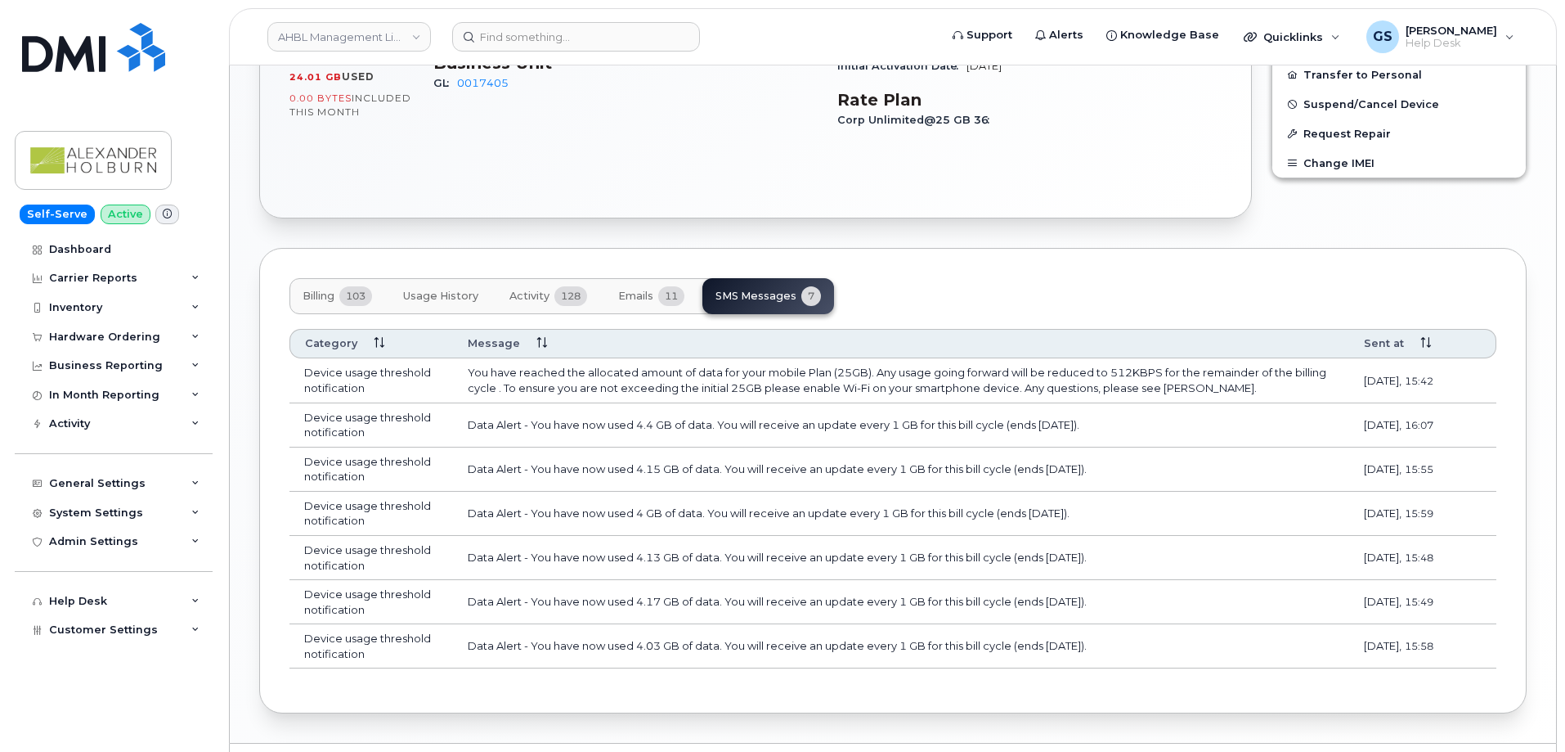
click at [639, 293] on span "Emails" at bounding box center [635, 296] width 35 height 13
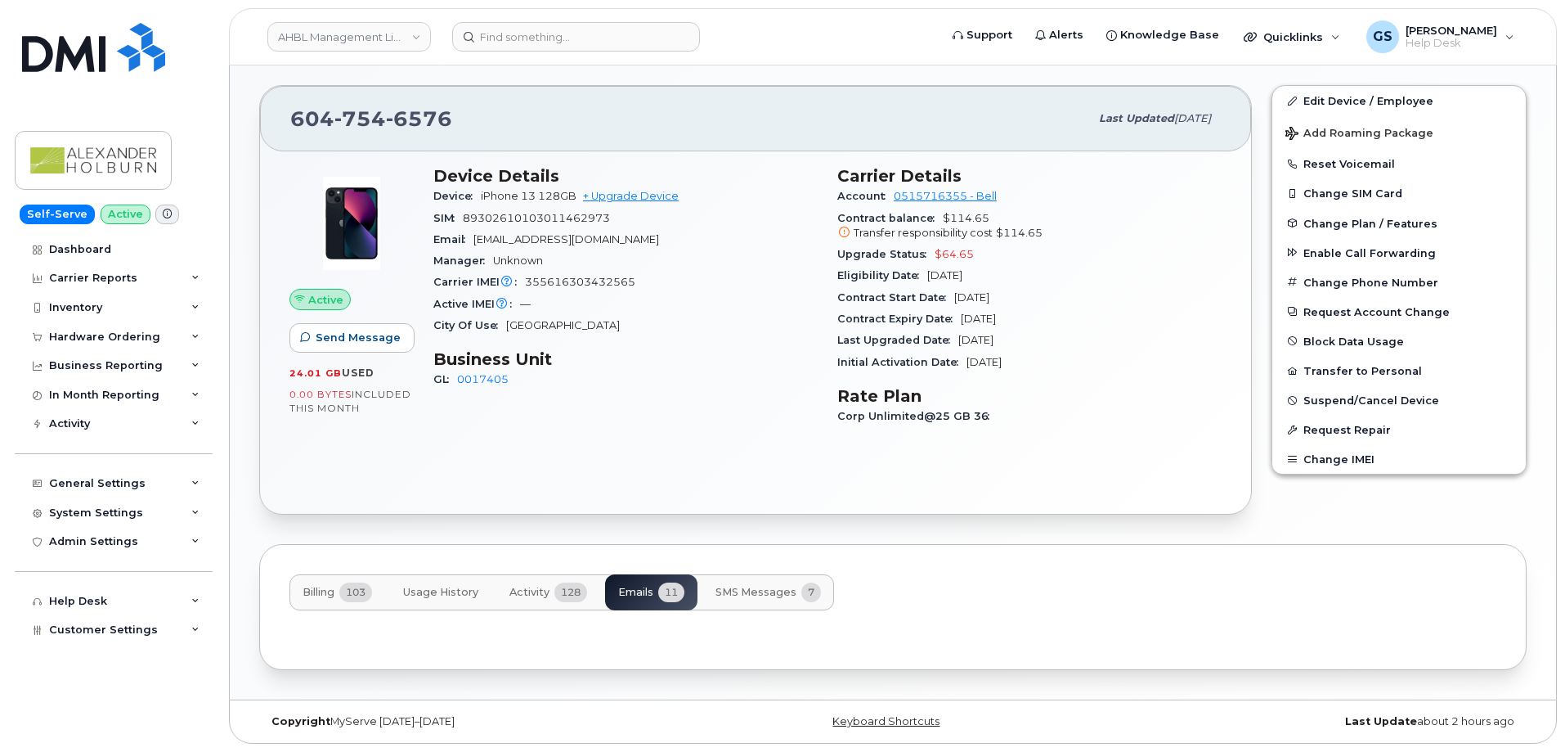
scroll to position [440, 0]
click at [523, 588] on span "Activity" at bounding box center [530, 592] width 40 height 13
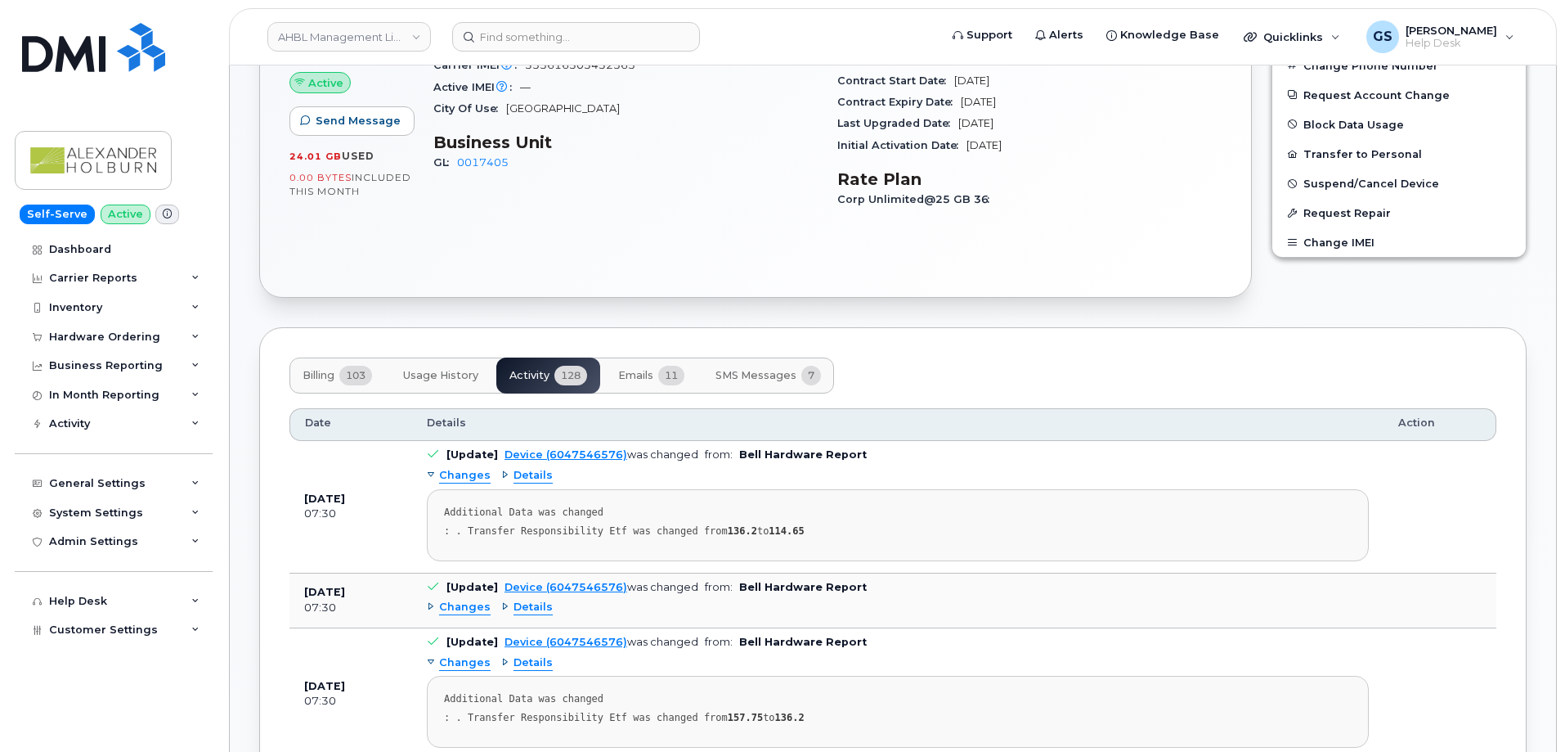
scroll to position [685, 0]
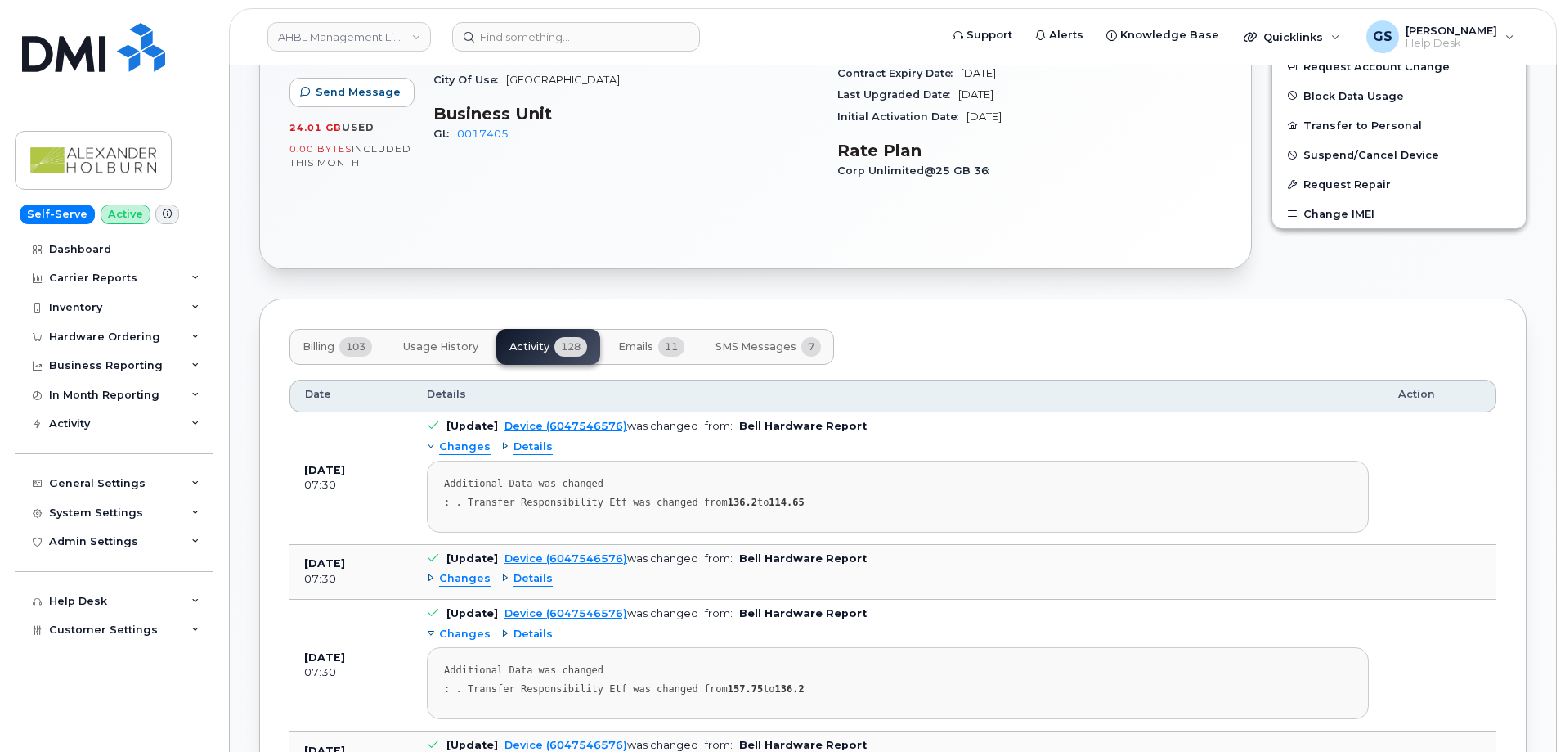
click at [308, 348] on span "Billing" at bounding box center [319, 346] width 32 height 13
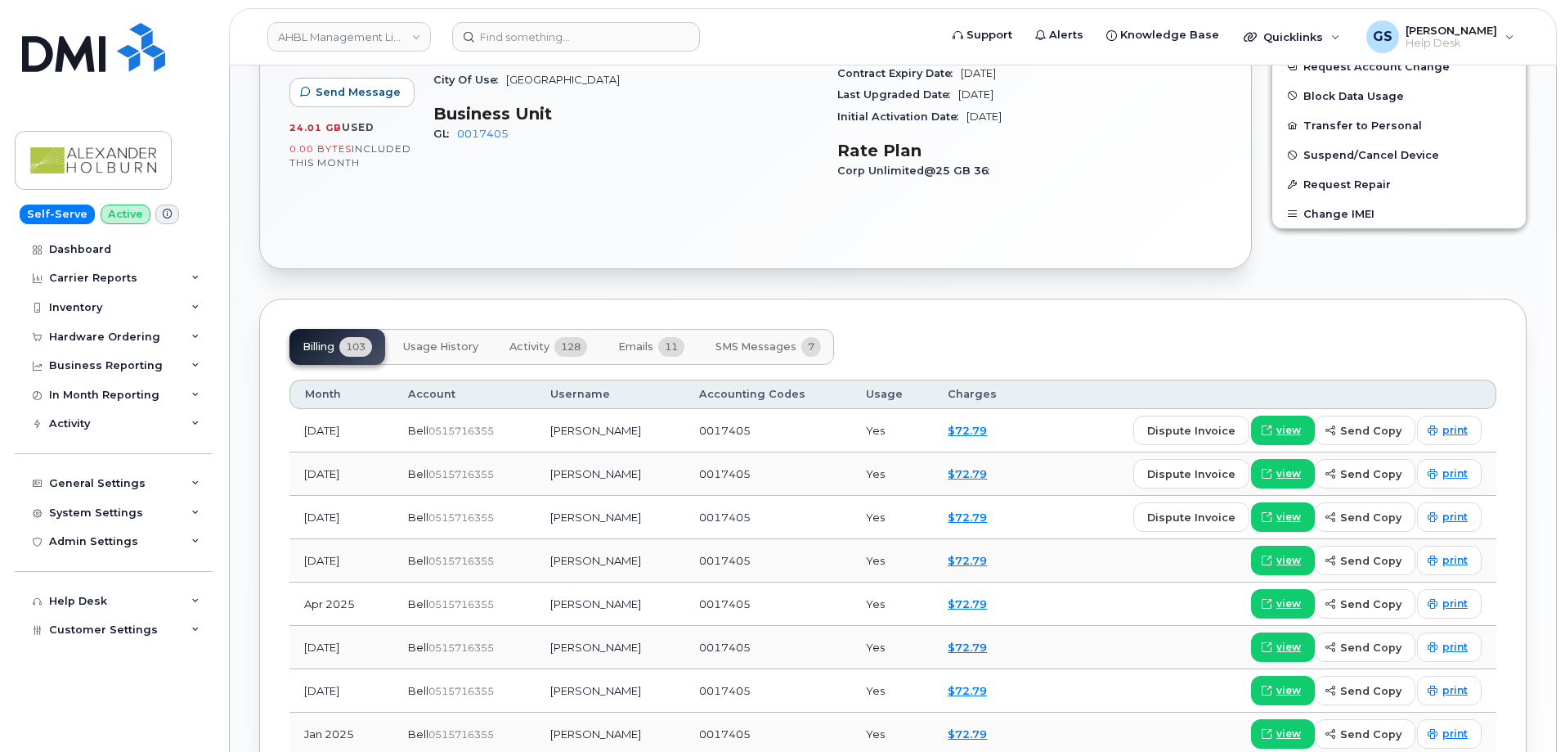
click at [346, 276] on div "604 754 6576 Last updated Aug 12, 2025 Active Send Message 24.01 GB  used 0.00 …" at bounding box center [755, 54] width 1012 height 449
click at [102, 285] on div "Carrier Reports" at bounding box center [114, 277] width 198 height 29
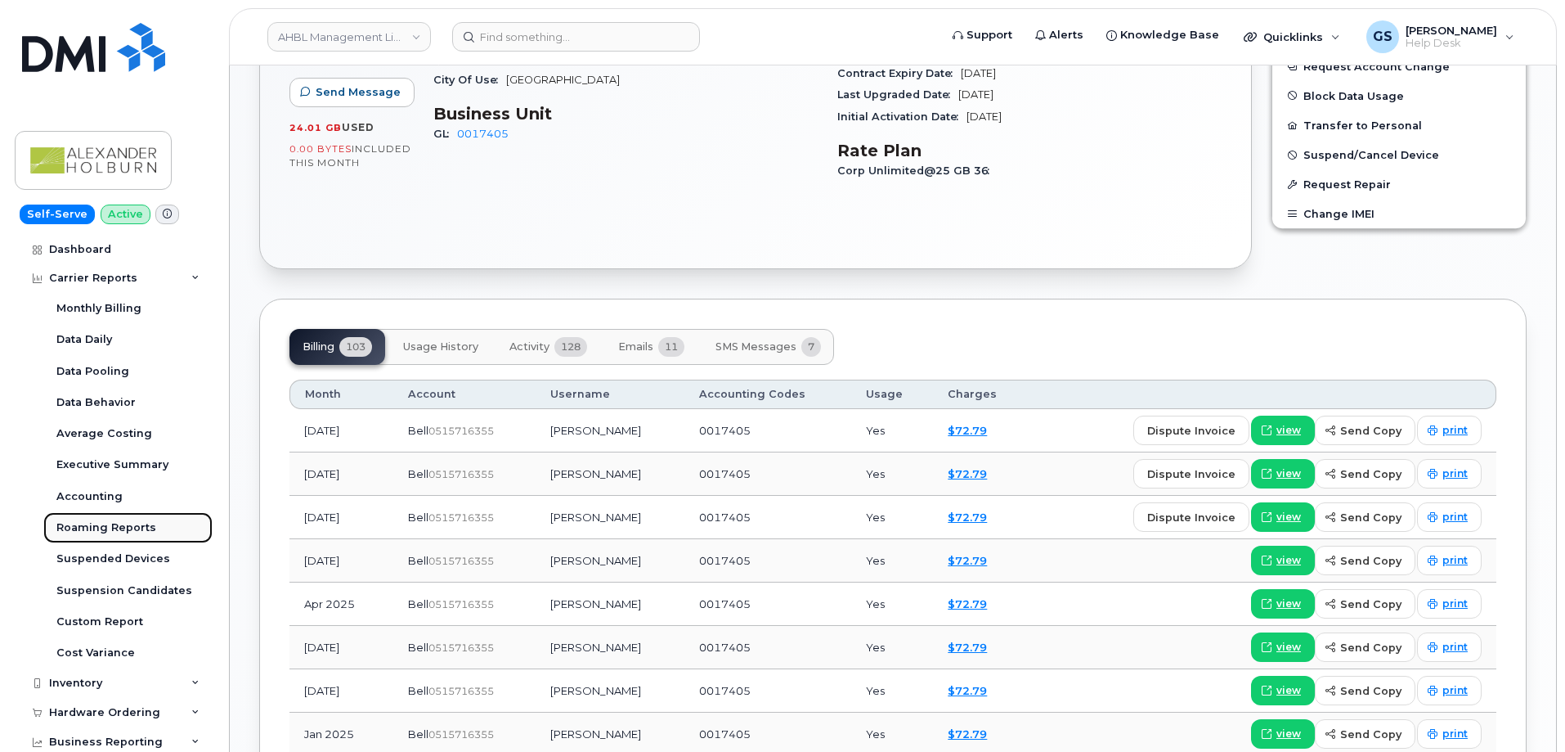
click at [123, 520] on div "Roaming Reports" at bounding box center [106, 527] width 100 height 15
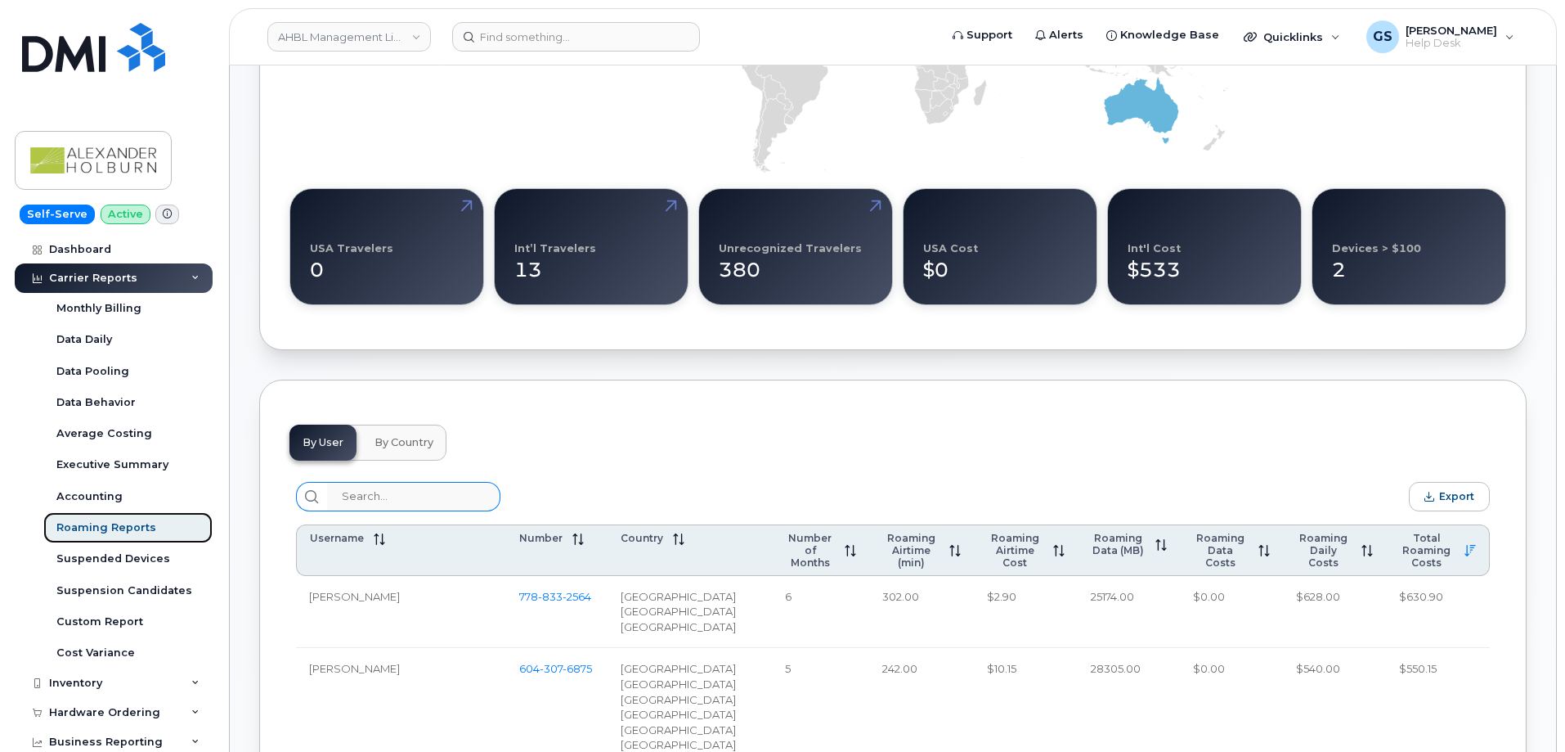
scroll to position [409, 0]
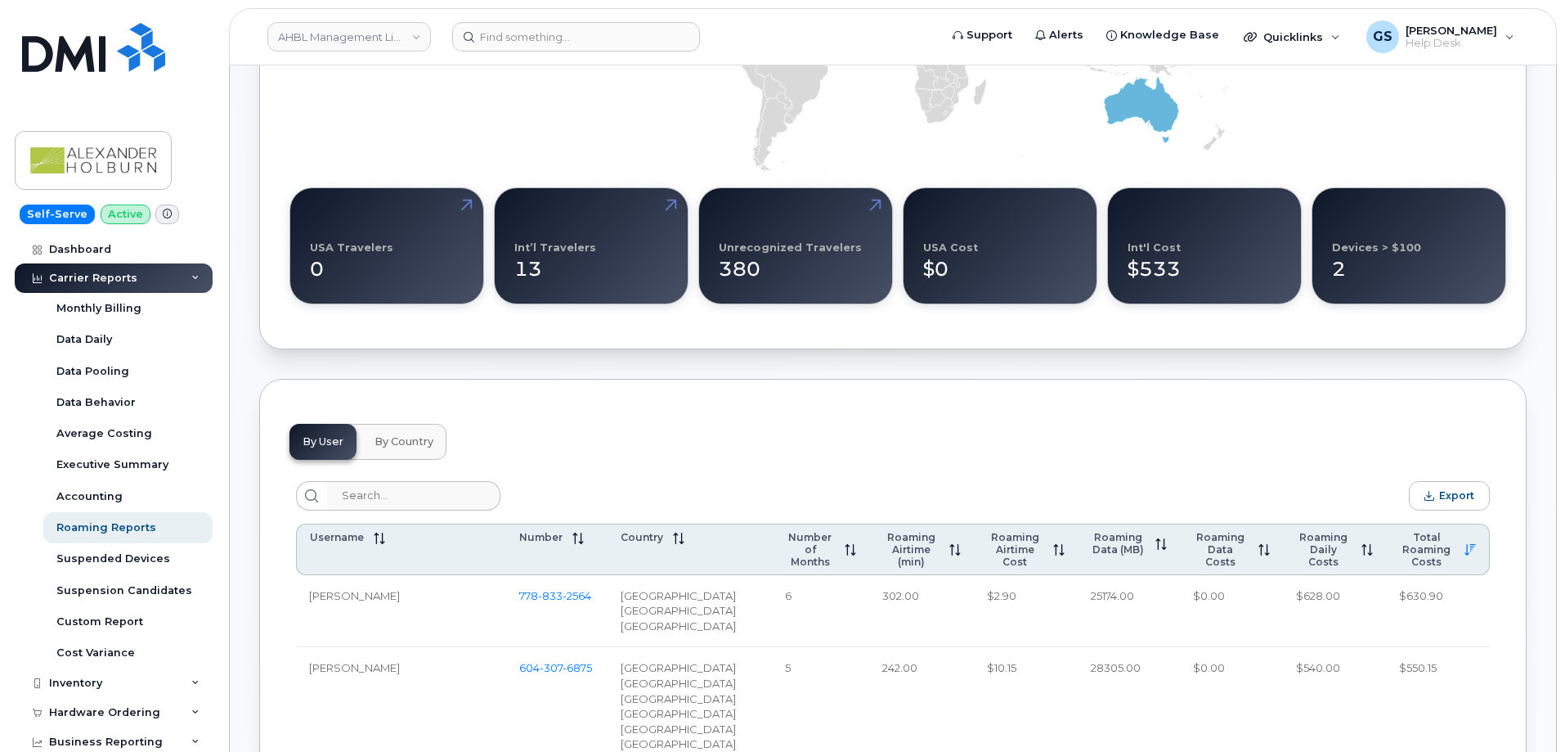
click at [424, 447] on span "By Country" at bounding box center [404, 441] width 59 height 13
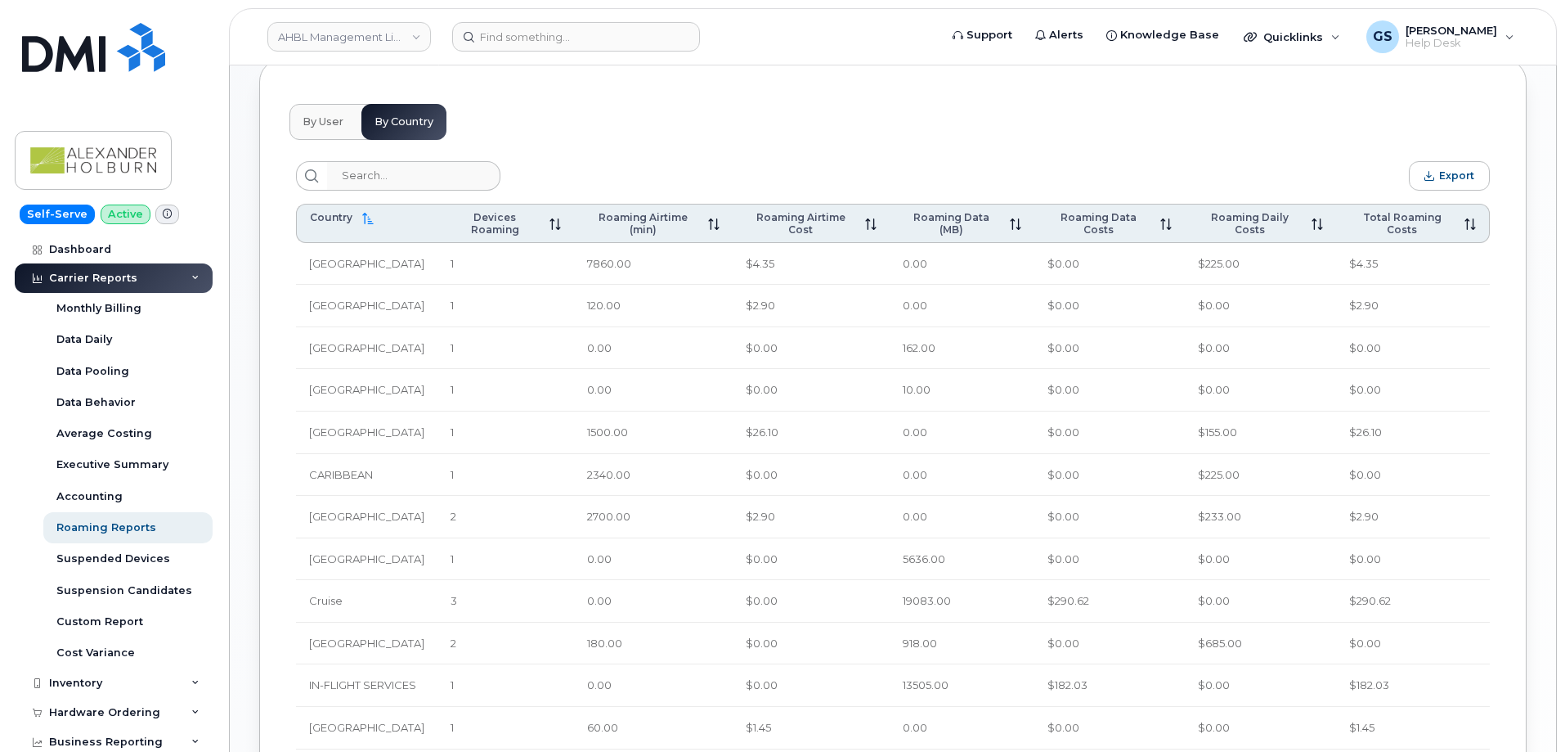
scroll to position [736, 0]
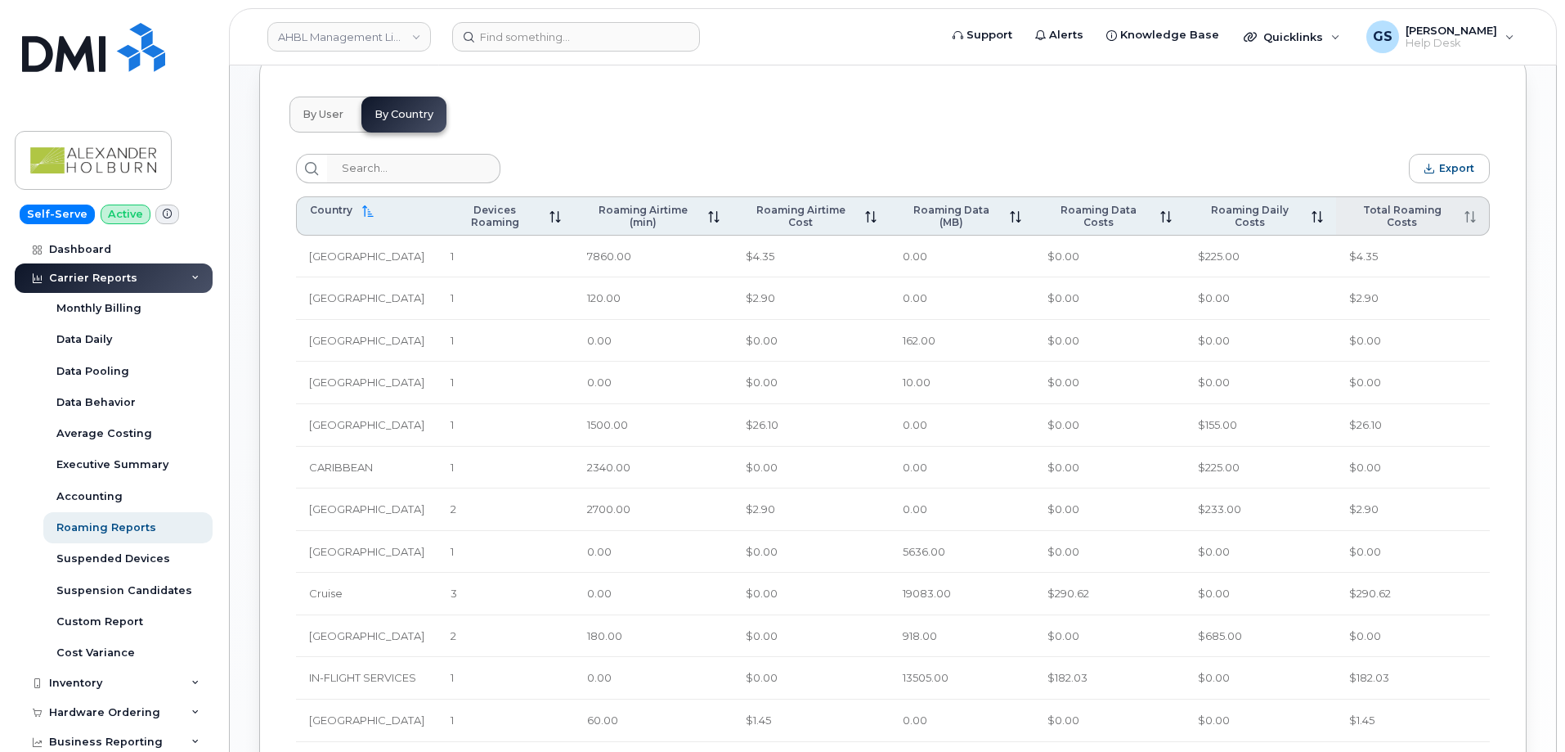
click at [1412, 218] on span "Total Roaming Costs" at bounding box center [1402, 216] width 106 height 25
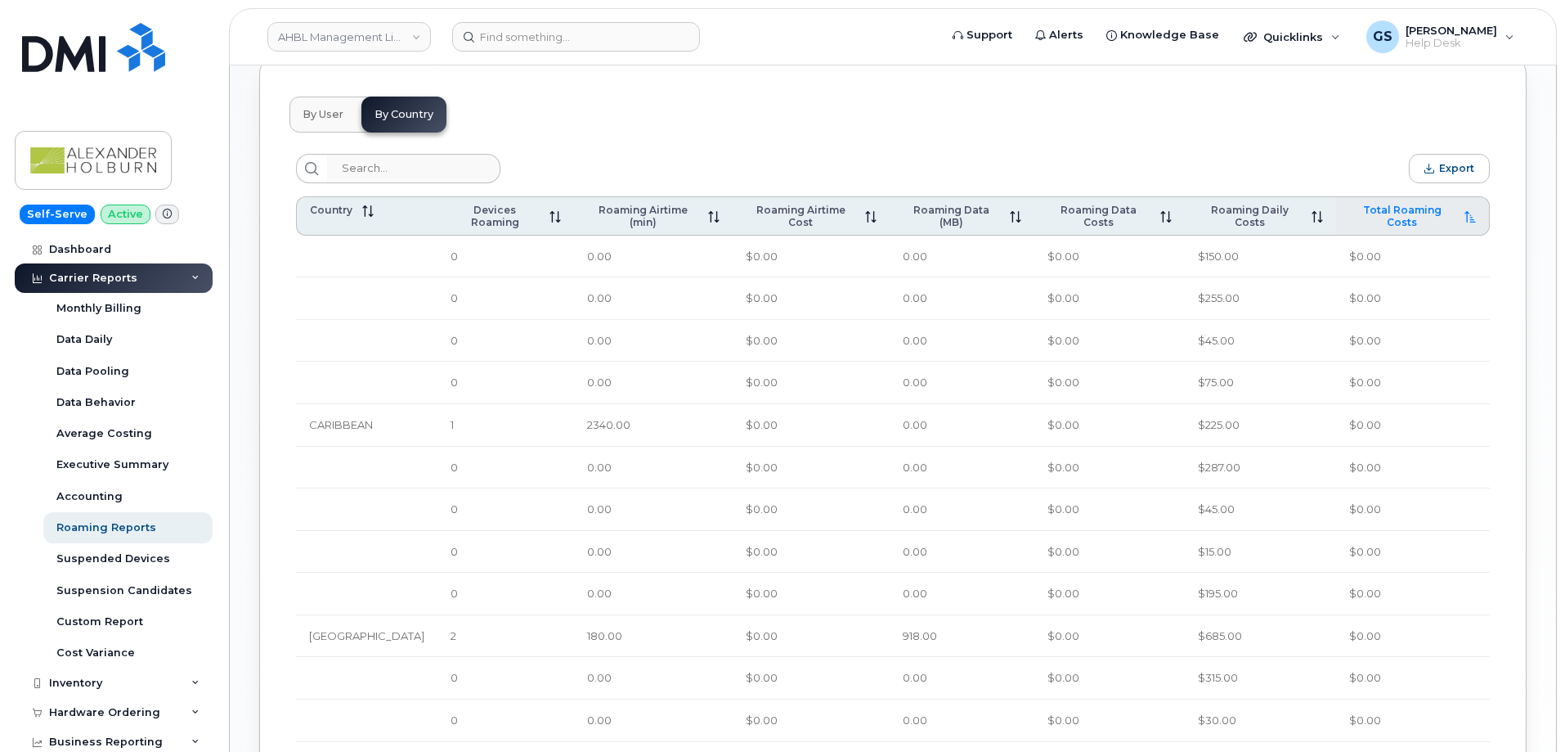
click at [1394, 213] on span "Total Roaming Costs" at bounding box center [1402, 216] width 106 height 25
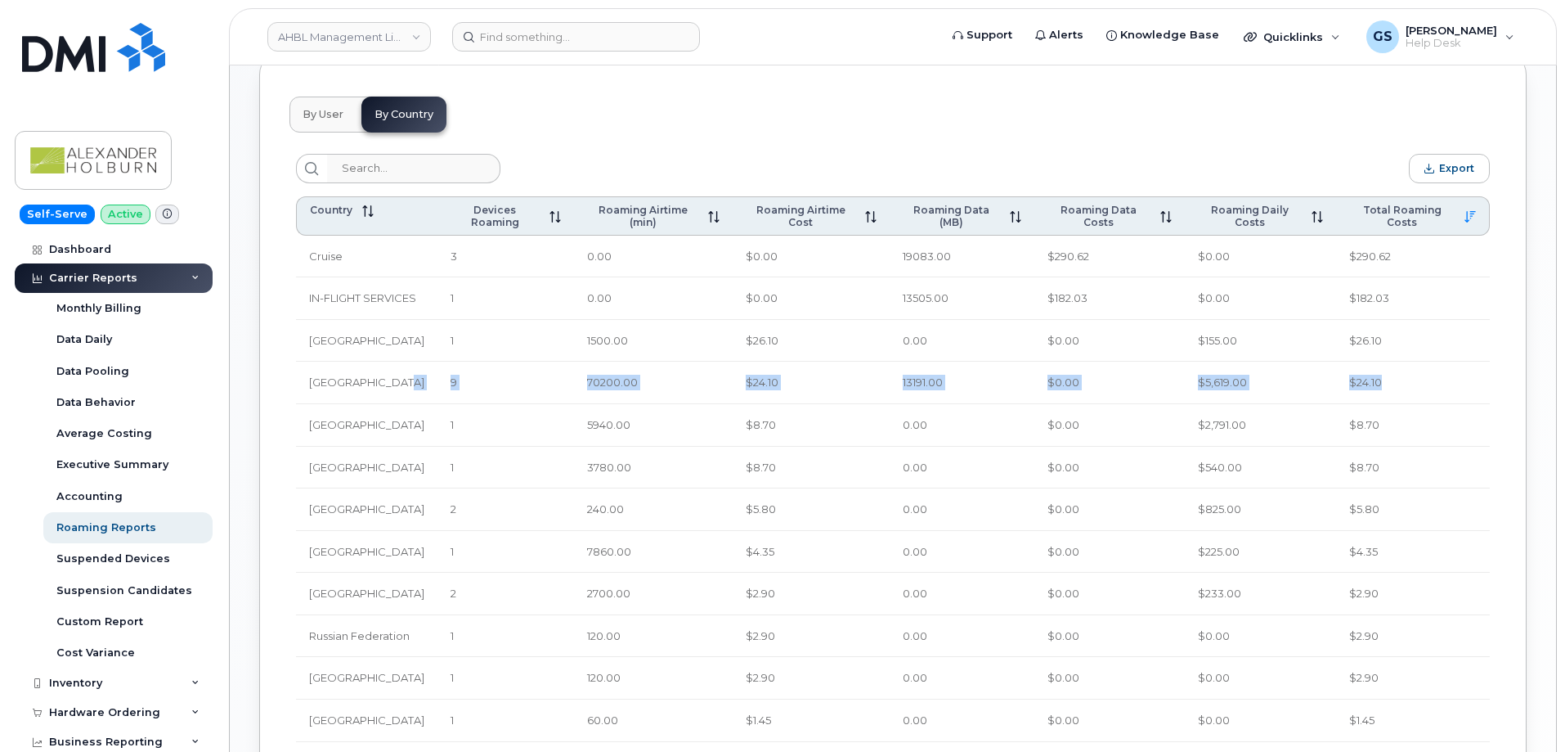
drag, startPoint x: 1452, startPoint y: 386, endPoint x: 388, endPoint y: 391, distance: 1063.2
click at [388, 699] on tr "United States of America 9 70200.00 $24.10 13191.00 $0.00 $5,619.00 $24.10" at bounding box center [893, 720] width 1194 height 43
click at [1475, 411] on td "$8.70" at bounding box center [1413, 425] width 154 height 43
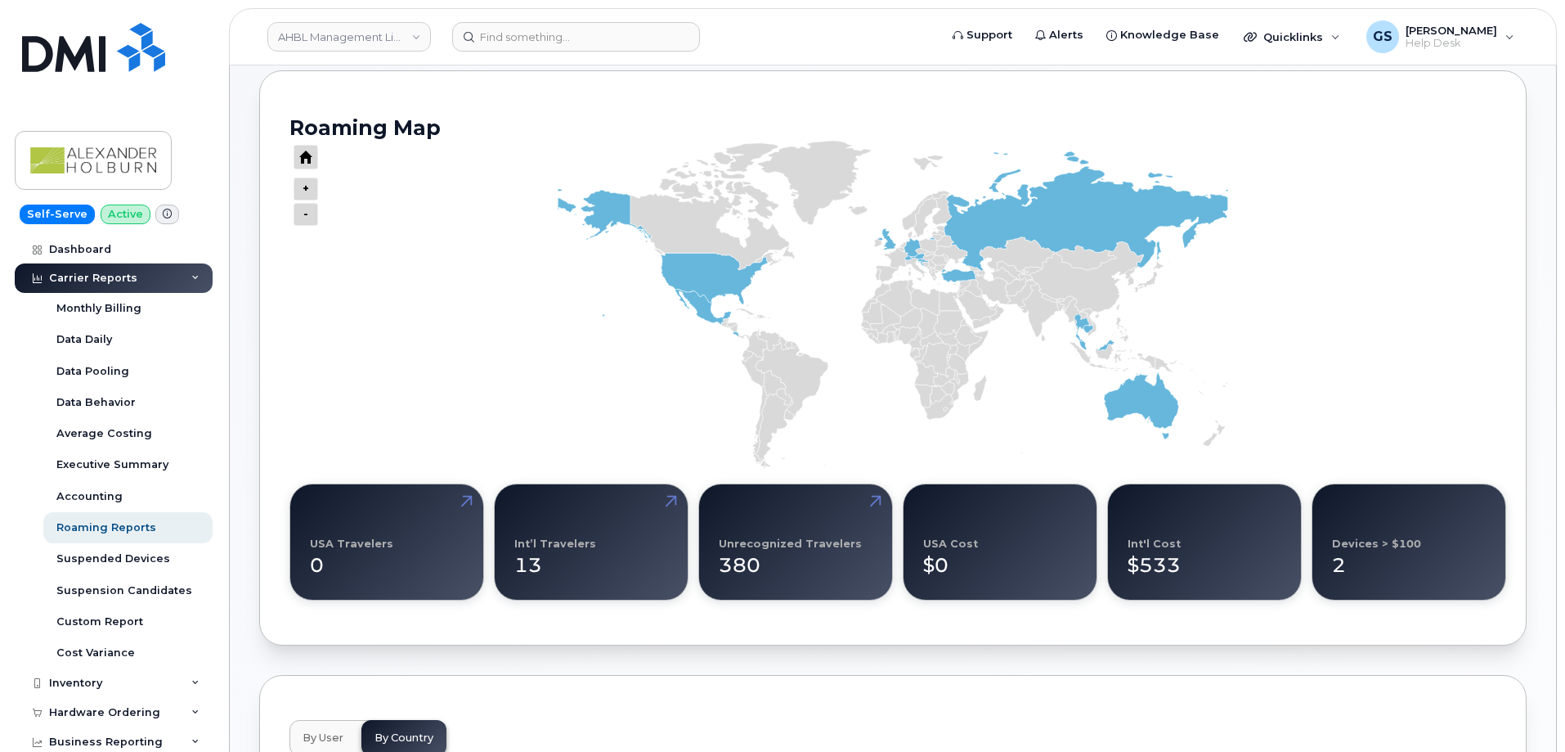
scroll to position [0, 0]
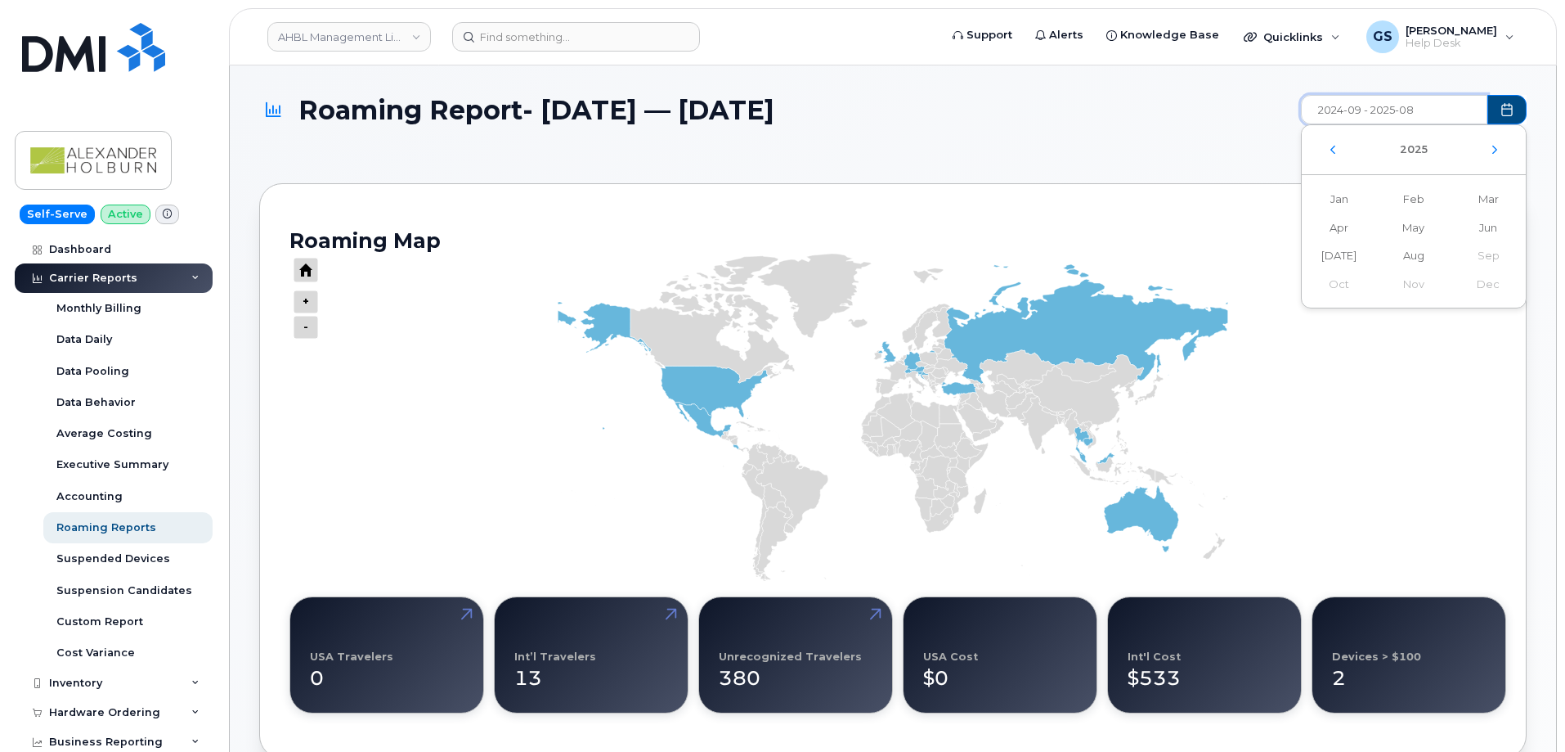
click at [1376, 106] on input "2024-09 - 2025-08" at bounding box center [1394, 109] width 186 height 29
click at [1376, 241] on span "Jun" at bounding box center [1339, 255] width 74 height 29
click at [1421, 118] on input "2025-06" at bounding box center [1394, 109] width 186 height 29
click at [1451, 257] on span "Aug" at bounding box center [1488, 255] width 74 height 29
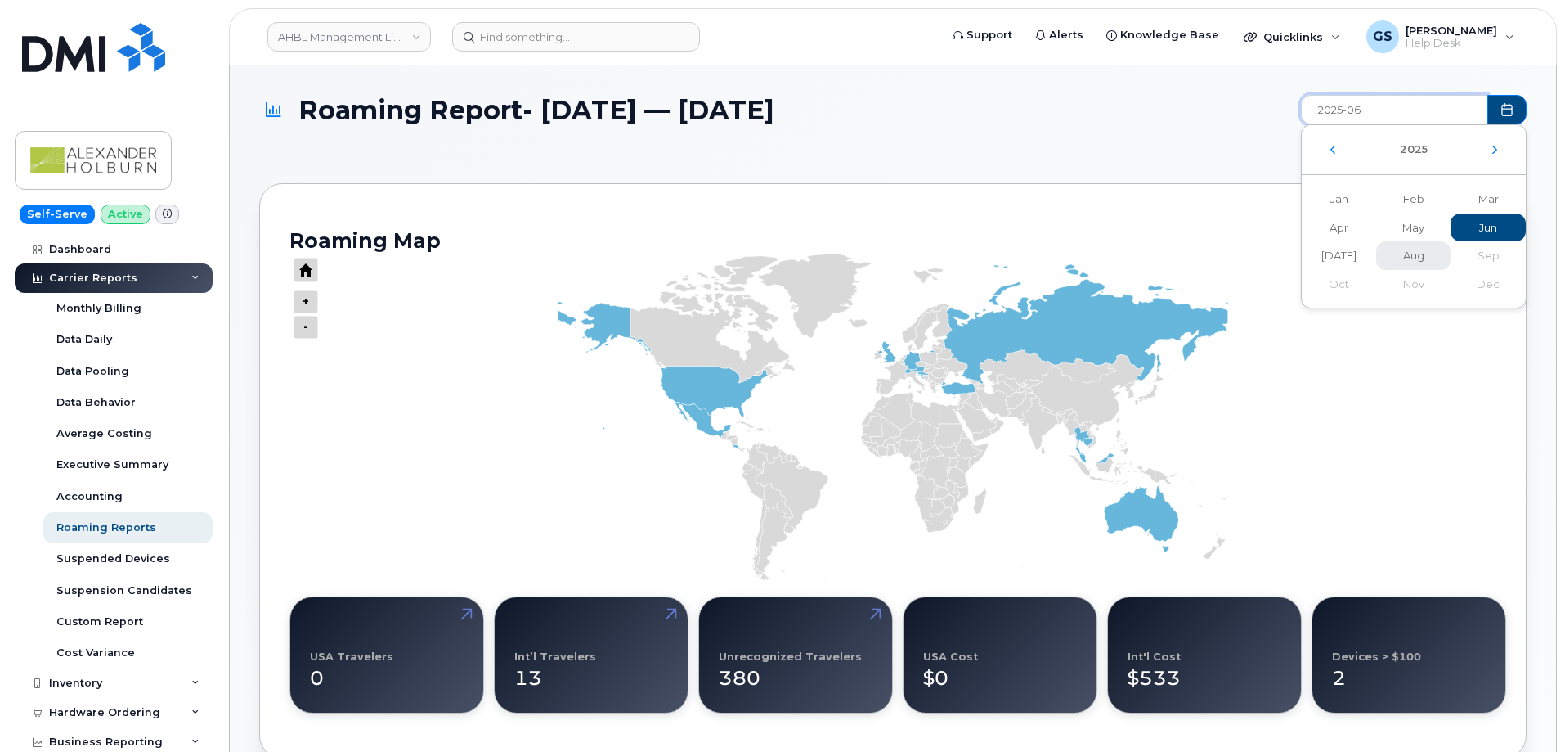
type input "2025-06 - 2025-08"
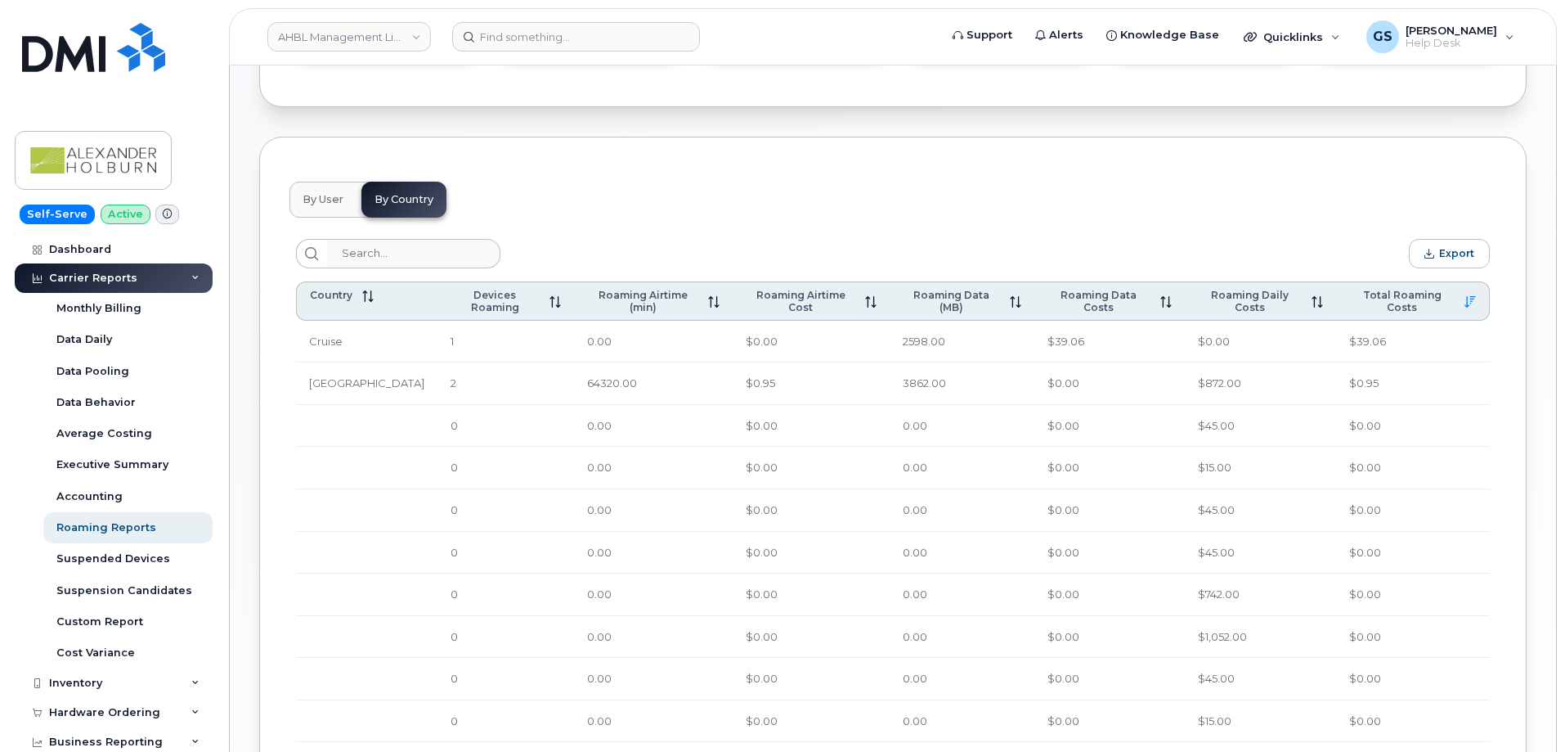
scroll to position [736, 0]
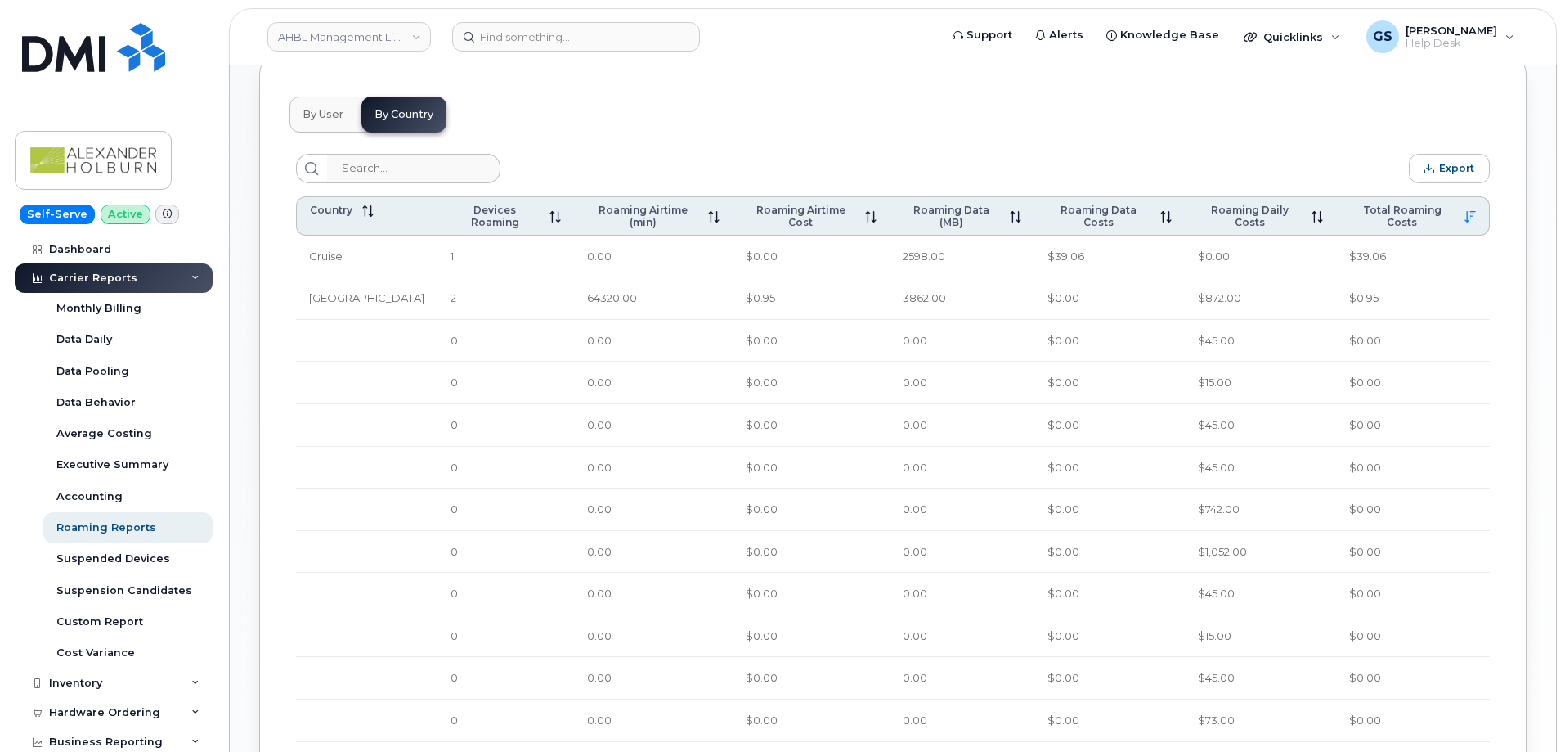
click at [397, 299] on span "[GEOGRAPHIC_DATA]" at bounding box center [366, 297] width 115 height 13
drag, startPoint x: 521, startPoint y: 295, endPoint x: 653, endPoint y: 301, distance: 132.6
click at [526, 295] on td "2" at bounding box center [506, 298] width 137 height 43
click at [693, 303] on td "64320.00" at bounding box center [653, 298] width 159 height 43
click at [470, 302] on td "2" at bounding box center [506, 298] width 137 height 43
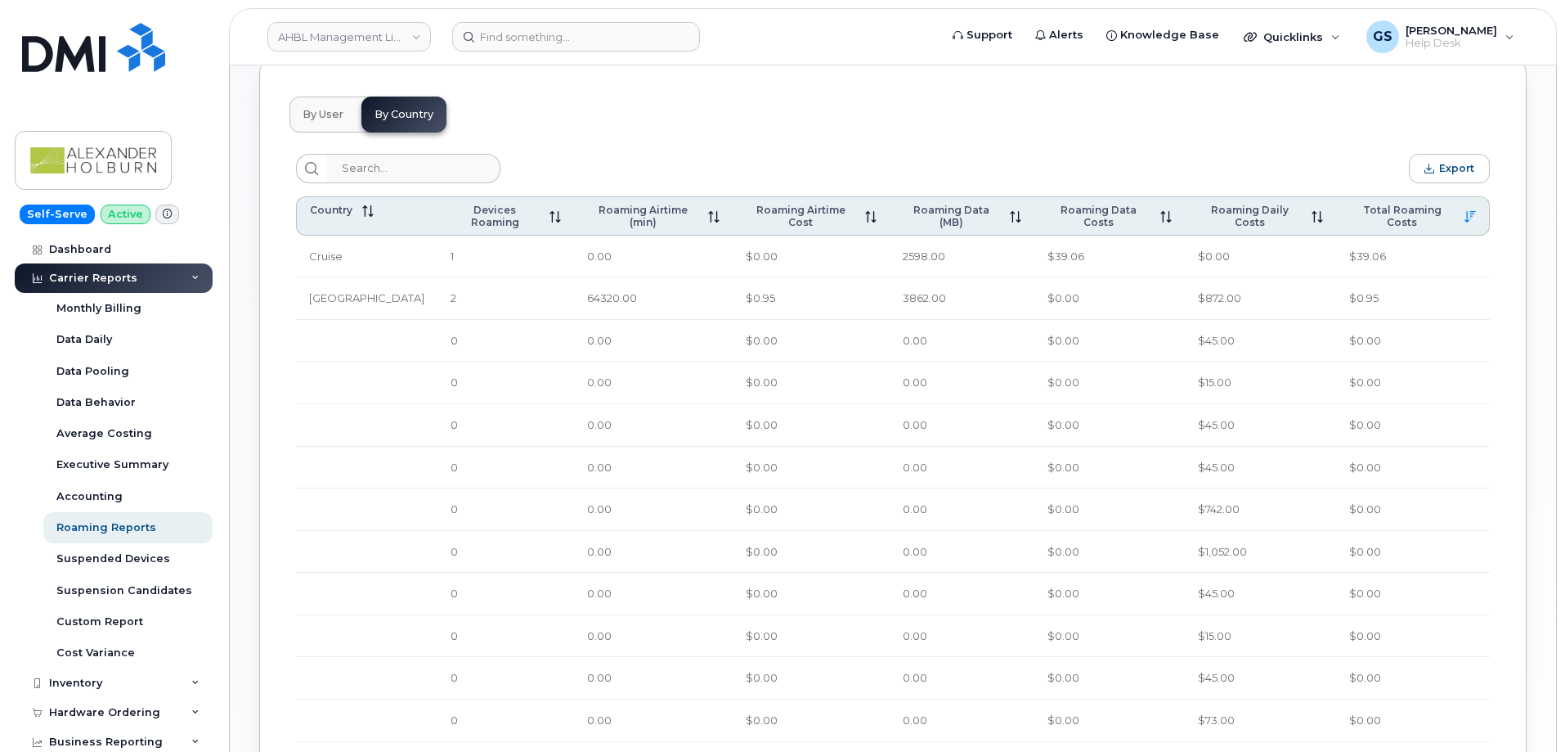
drag, startPoint x: 600, startPoint y: 293, endPoint x: 636, endPoint y: 294, distance: 36.0
click at [601, 293] on td "64320.00" at bounding box center [653, 298] width 159 height 43
click at [636, 294] on td "64320.00" at bounding box center [653, 298] width 159 height 43
drag, startPoint x: 461, startPoint y: 297, endPoint x: 595, endPoint y: 294, distance: 134.2
click at [574, 294] on td "2" at bounding box center [506, 298] width 137 height 43
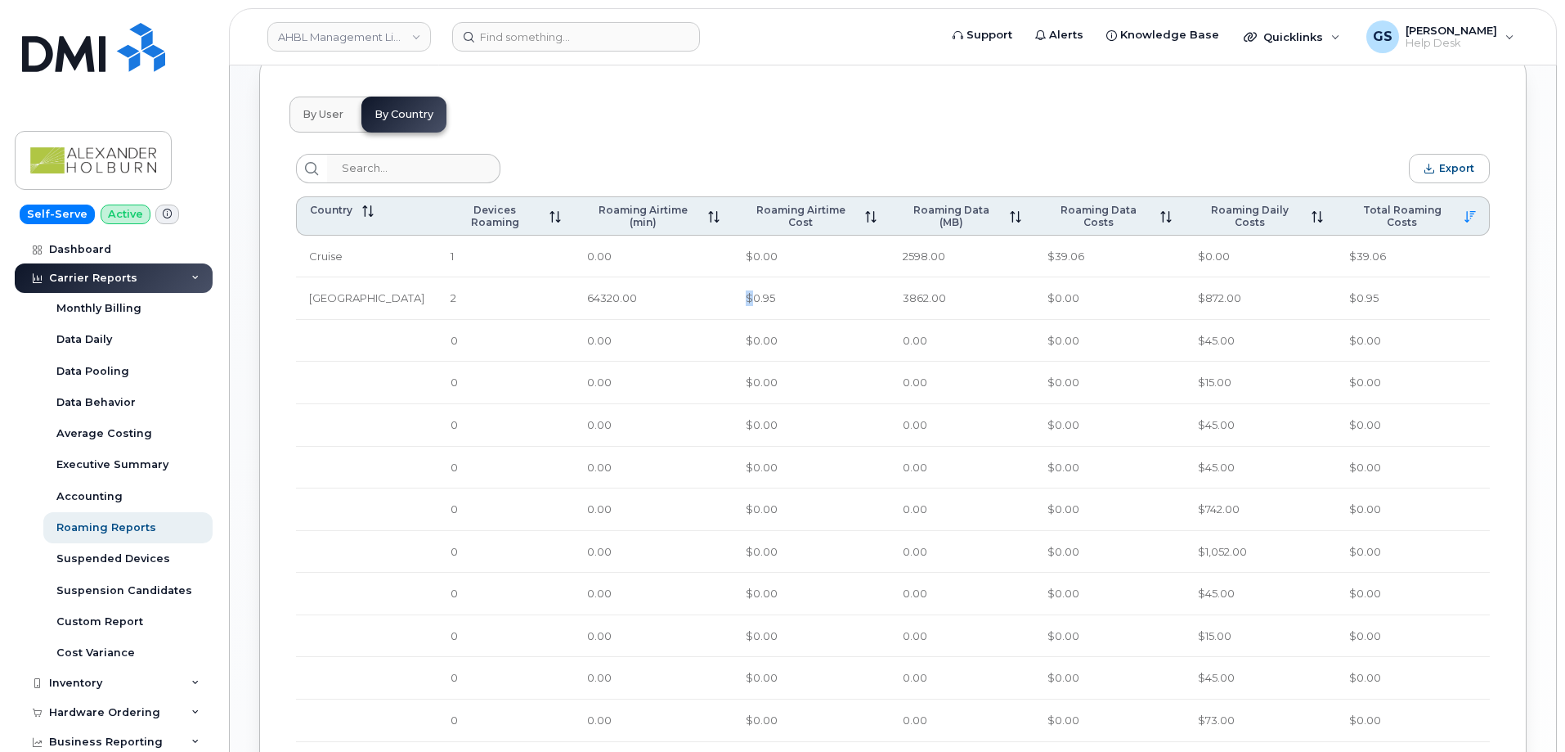
drag, startPoint x: 750, startPoint y: 298, endPoint x: 806, endPoint y: 299, distance: 56.5
click at [781, 299] on td "$0.95" at bounding box center [811, 298] width 157 height 43
click at [1275, 282] on td "$872.00" at bounding box center [1261, 298] width 152 height 43
drag, startPoint x: 1284, startPoint y: 293, endPoint x: 1104, endPoint y: 307, distance: 180.5
click at [1087, 447] on tr "United States of America 2 64320.00 $0.95 3862.00 $0.00 $872.00 $0.95" at bounding box center [893, 468] width 1194 height 43
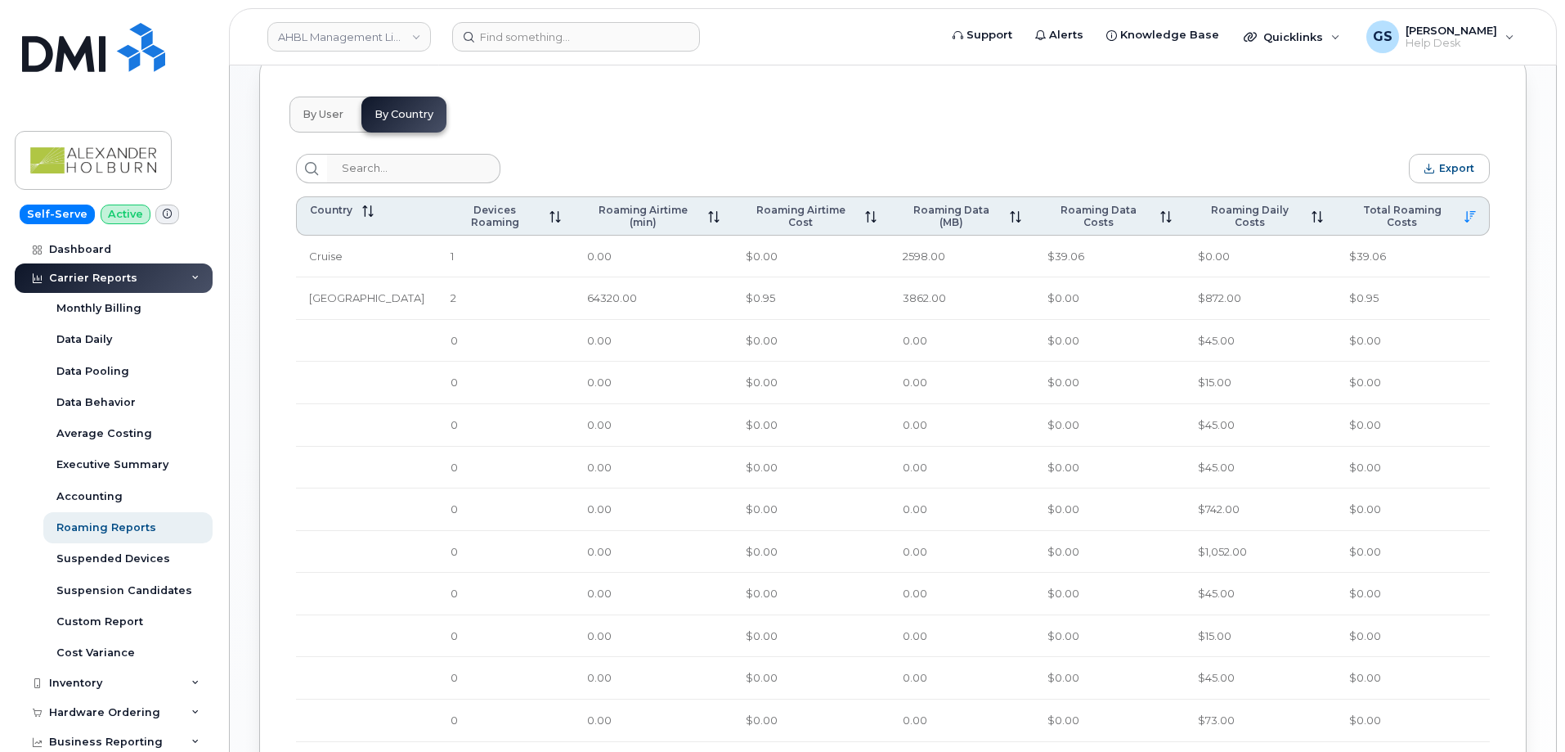
click at [1404, 295] on td "$0.95" at bounding box center [1413, 298] width 154 height 43
drag, startPoint x: 1422, startPoint y: 299, endPoint x: 1099, endPoint y: 299, distance: 323.1
click at [1102, 447] on tr "United States of America 2 64320.00 $0.95 3862.00 $0.00 $872.00 $0.95" at bounding box center [893, 468] width 1194 height 43
drag, startPoint x: 1093, startPoint y: 299, endPoint x: 989, endPoint y: 295, distance: 103.9
click at [1092, 299] on td "$0.00" at bounding box center [1110, 298] width 150 height 43
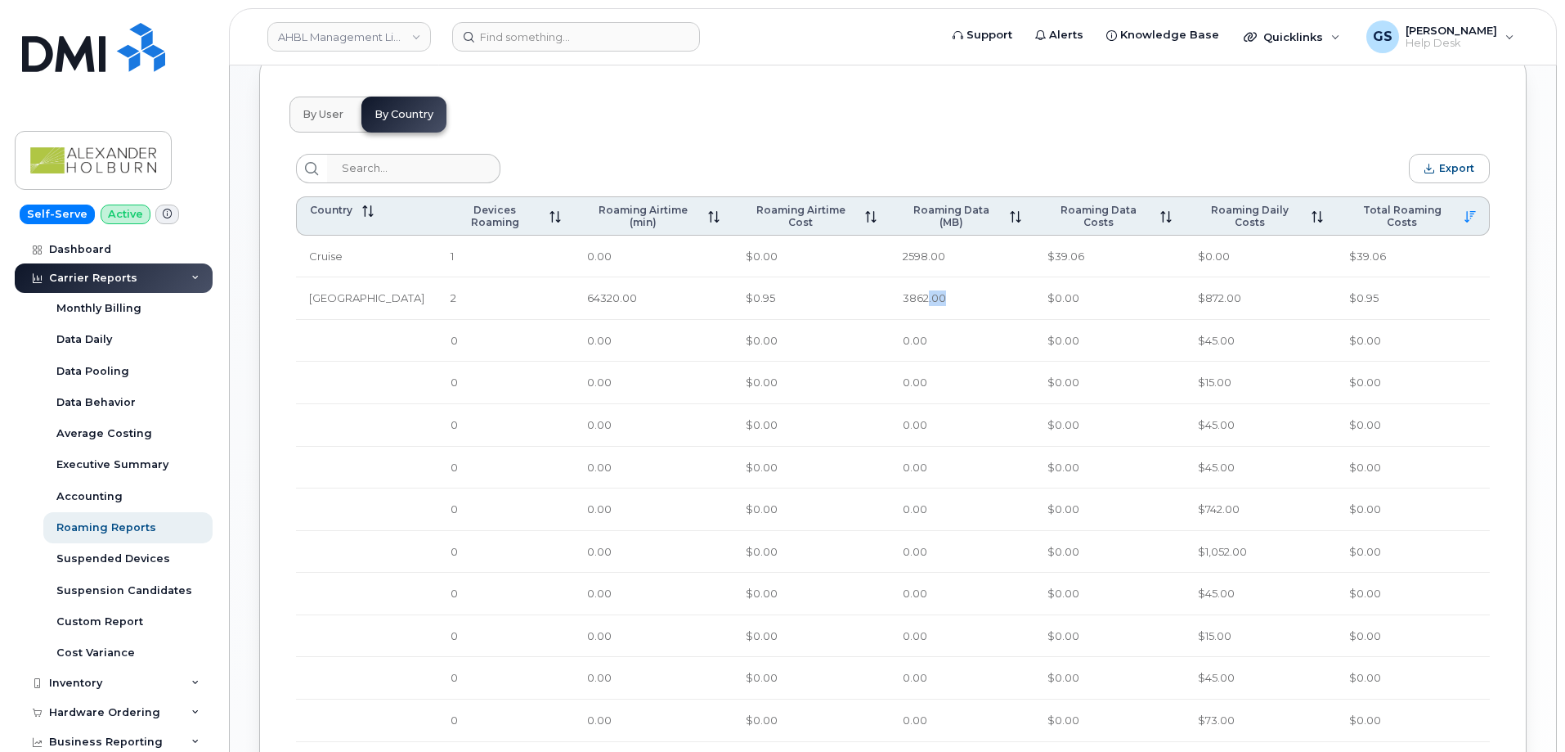
drag, startPoint x: 939, startPoint y: 295, endPoint x: 918, endPoint y: 295, distance: 20.4
click at [932, 295] on td "3862.00" at bounding box center [962, 298] width 145 height 43
click at [905, 294] on td "3862.00" at bounding box center [962, 298] width 145 height 43
click at [315, 98] on button "By User" at bounding box center [323, 115] width 67 height 36
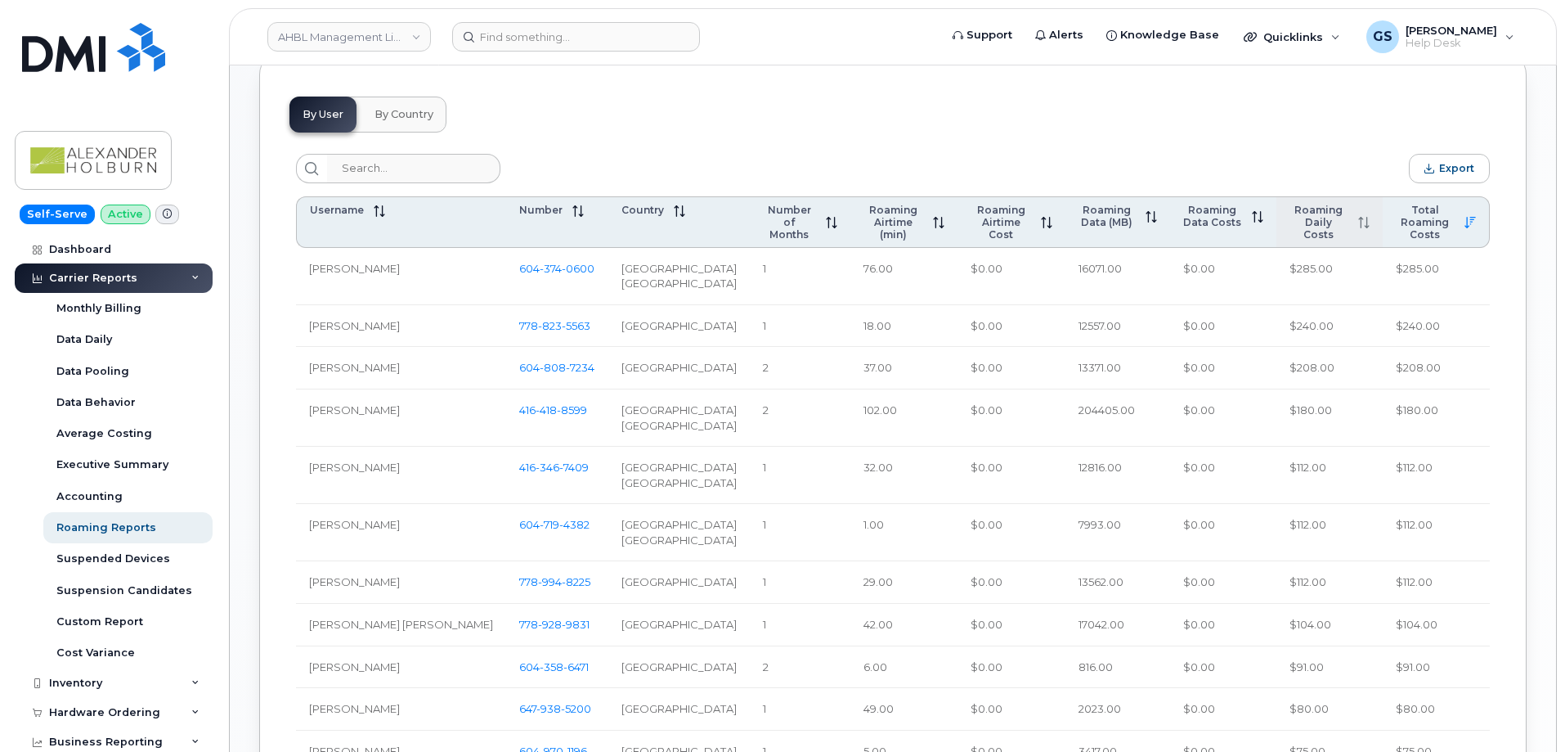
click at [1331, 223] on span "Roaming Daily Costs" at bounding box center [1319, 222] width 59 height 37
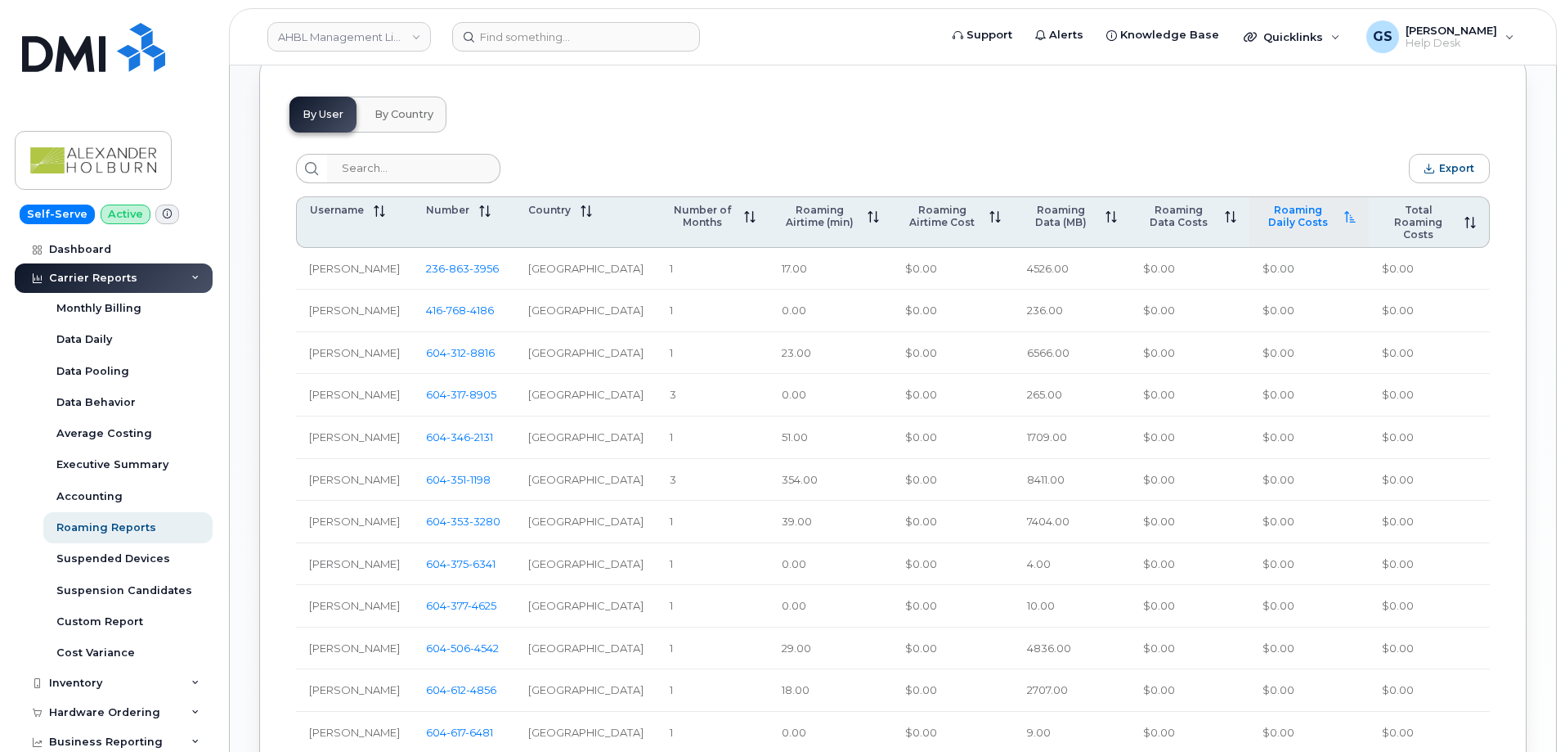
click at [1331, 223] on span "Roaming Daily Costs" at bounding box center [1299, 216] width 72 height 25
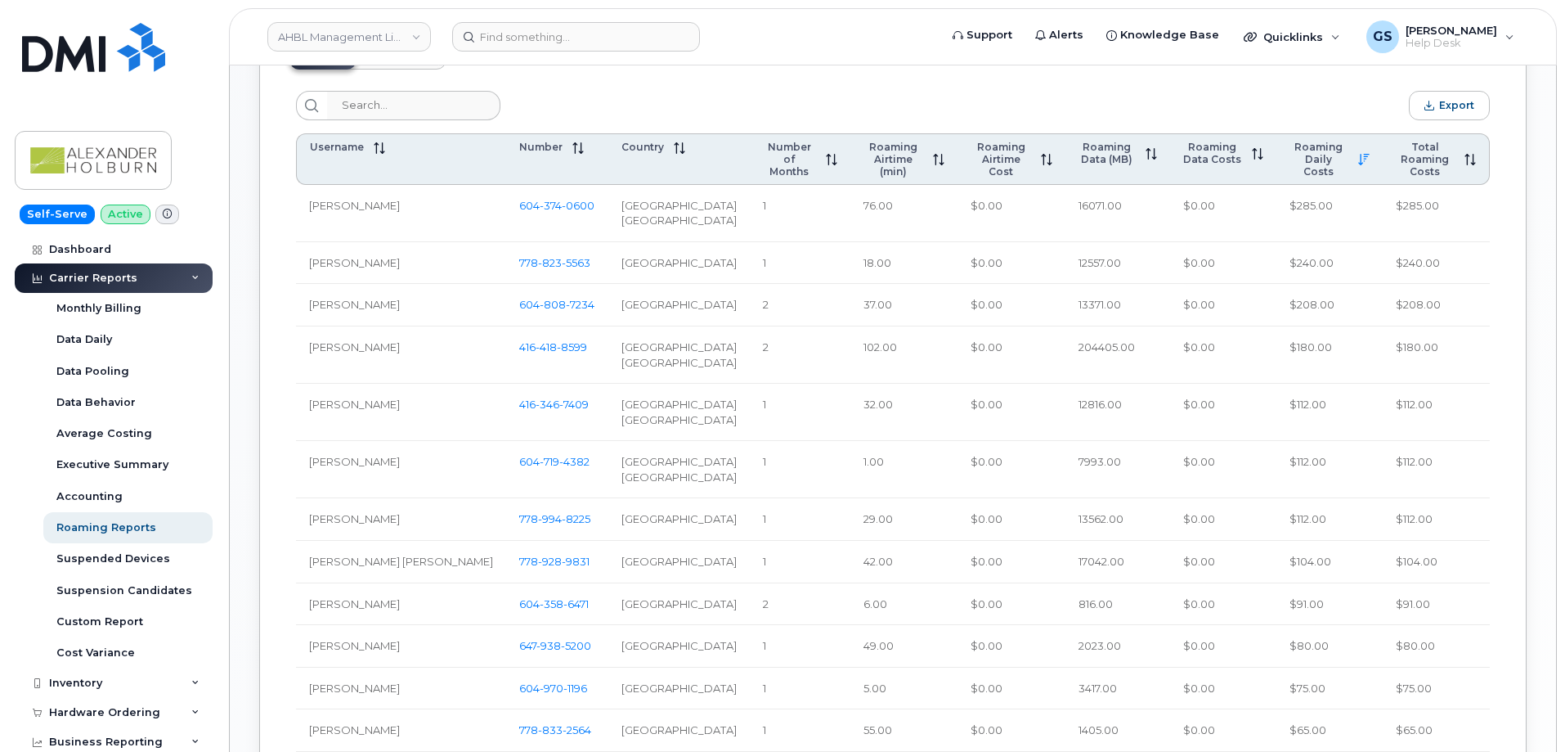
scroll to position [654, 0]
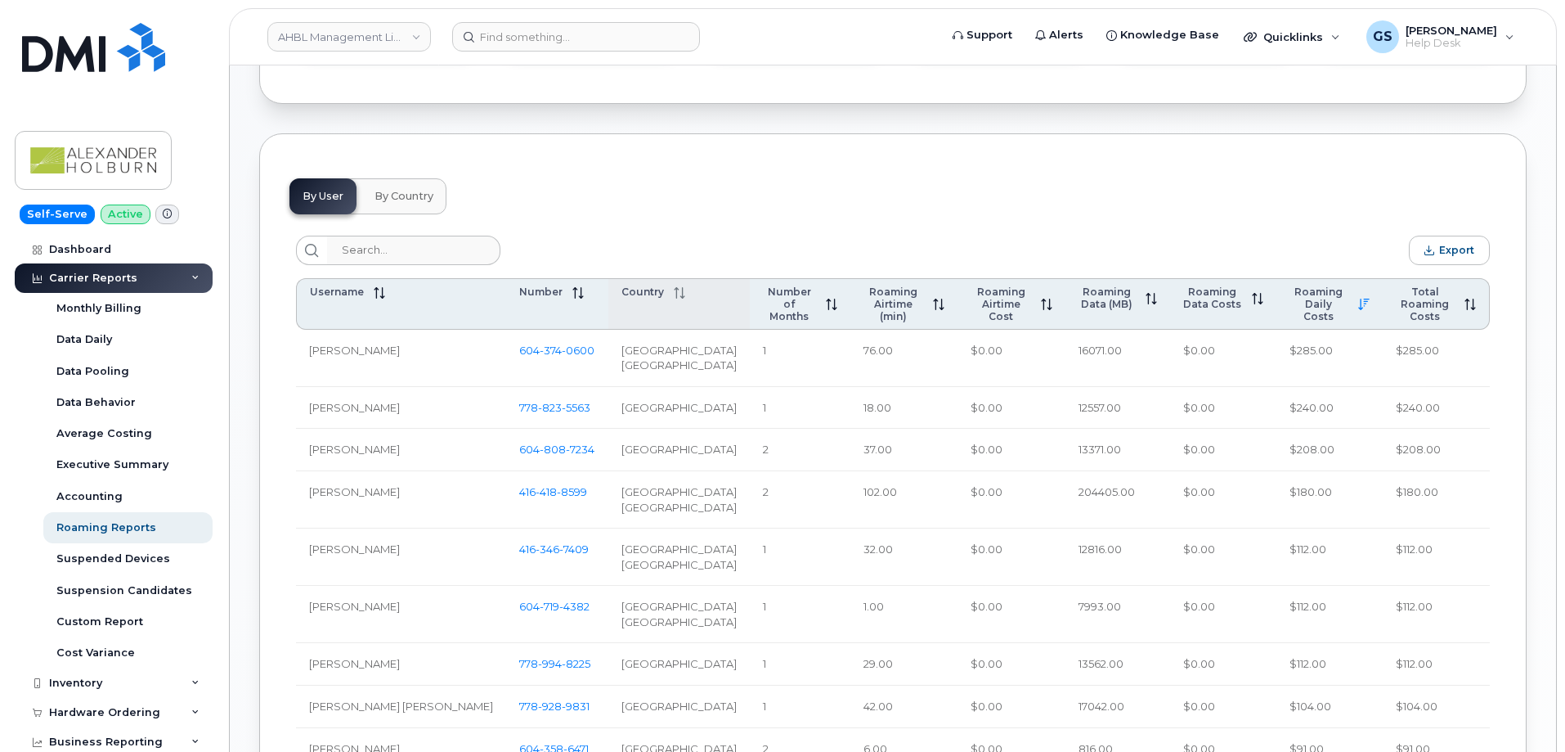
click at [664, 290] on span at bounding box center [674, 291] width 21 height 13
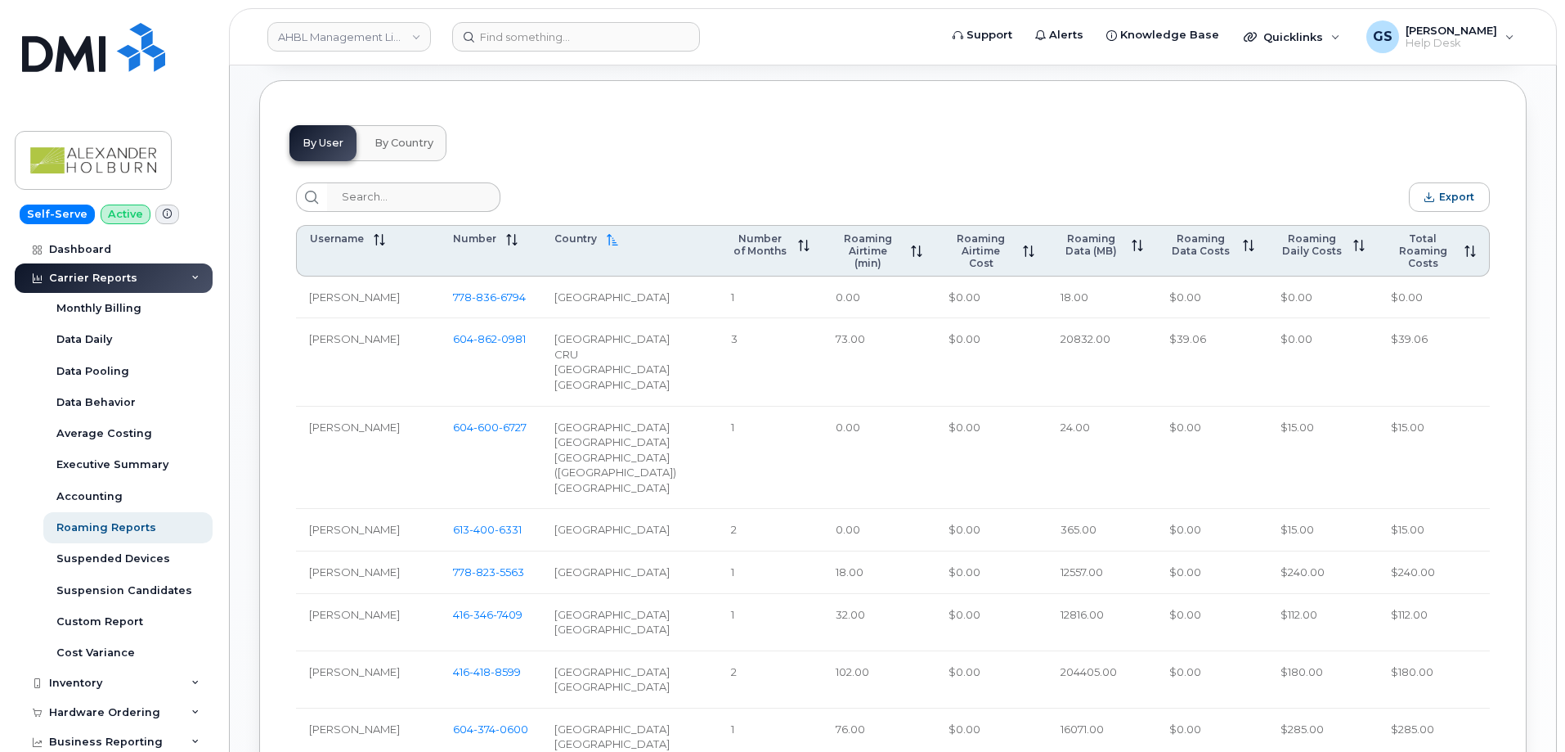
scroll to position [736, 0]
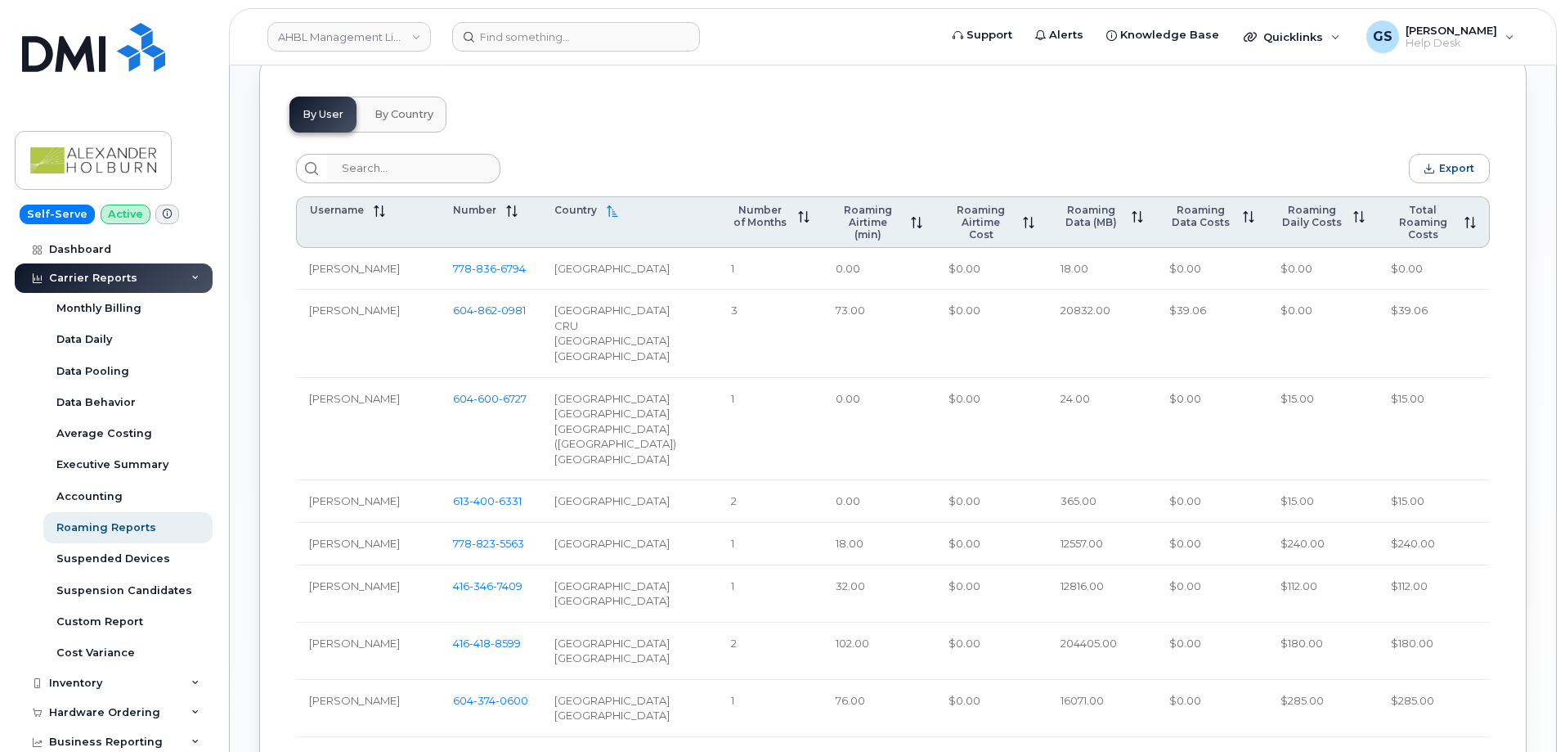
drag, startPoint x: 621, startPoint y: 373, endPoint x: 551, endPoint y: 355, distance: 71.8
click at [551, 355] on td "Bahamas CRU Mexico United States of America" at bounding box center [629, 334] width 177 height 88
click at [936, 348] on td "$0.00" at bounding box center [992, 334] width 112 height 88
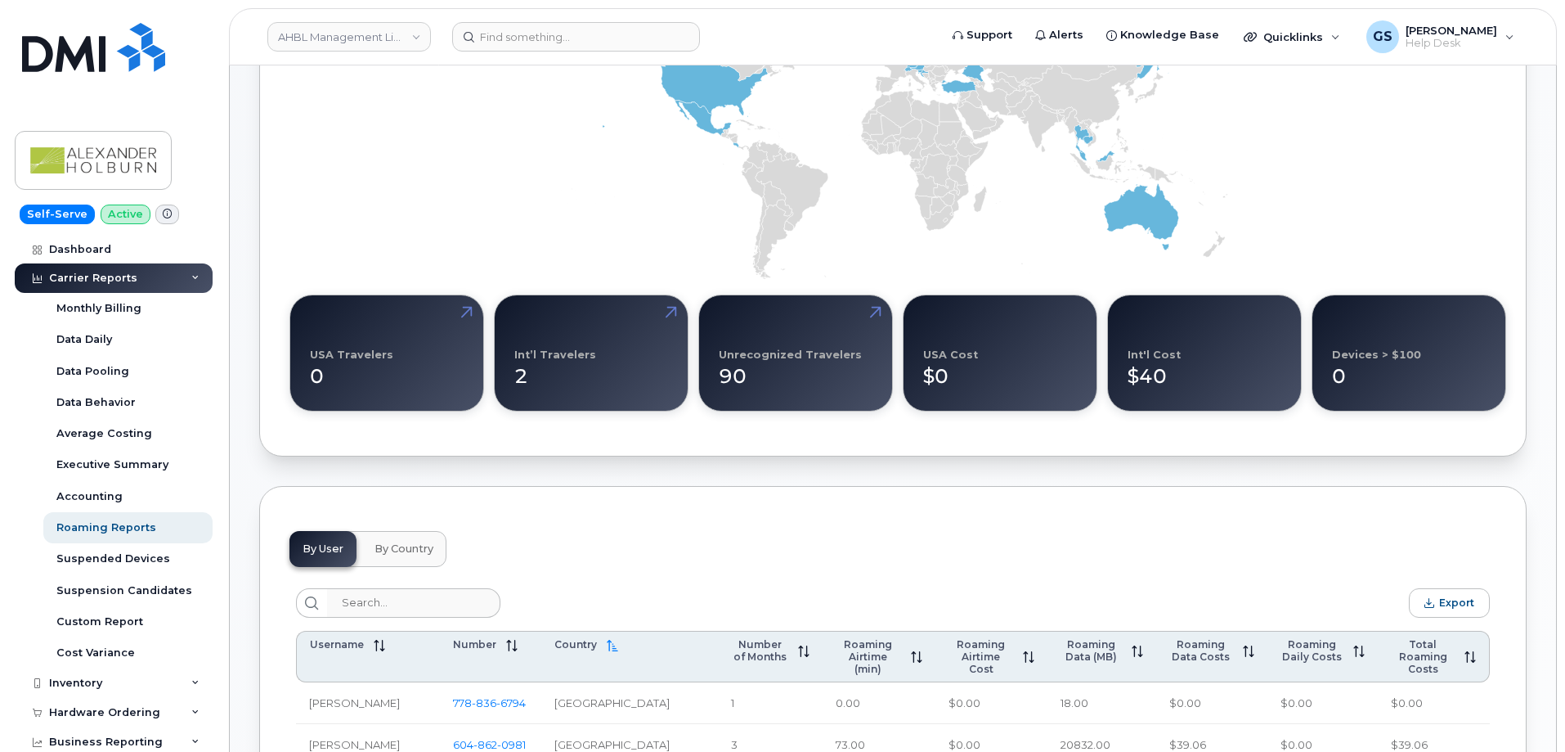
scroll to position [491, 0]
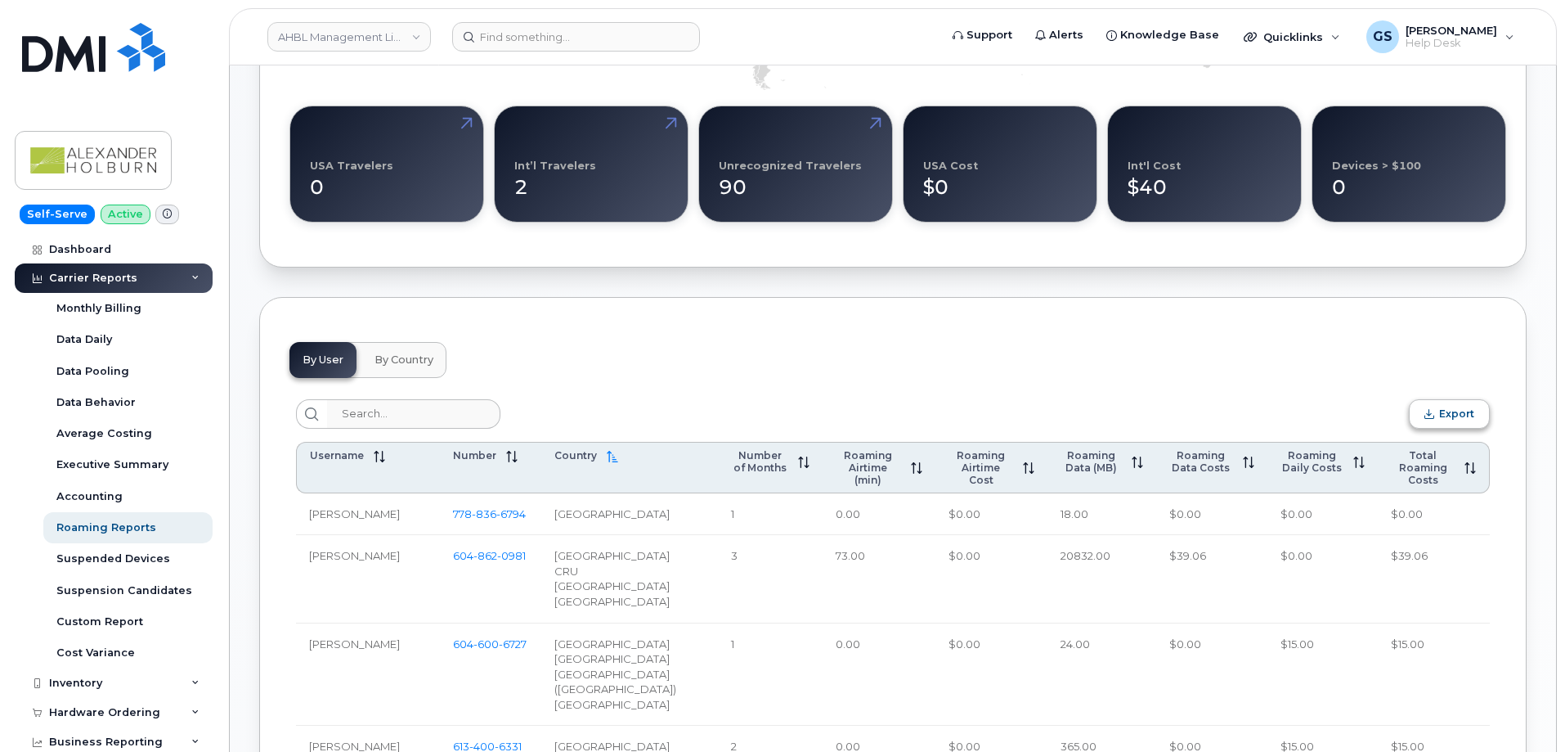
click at [1453, 418] on span "Export" at bounding box center [1456, 413] width 35 height 12
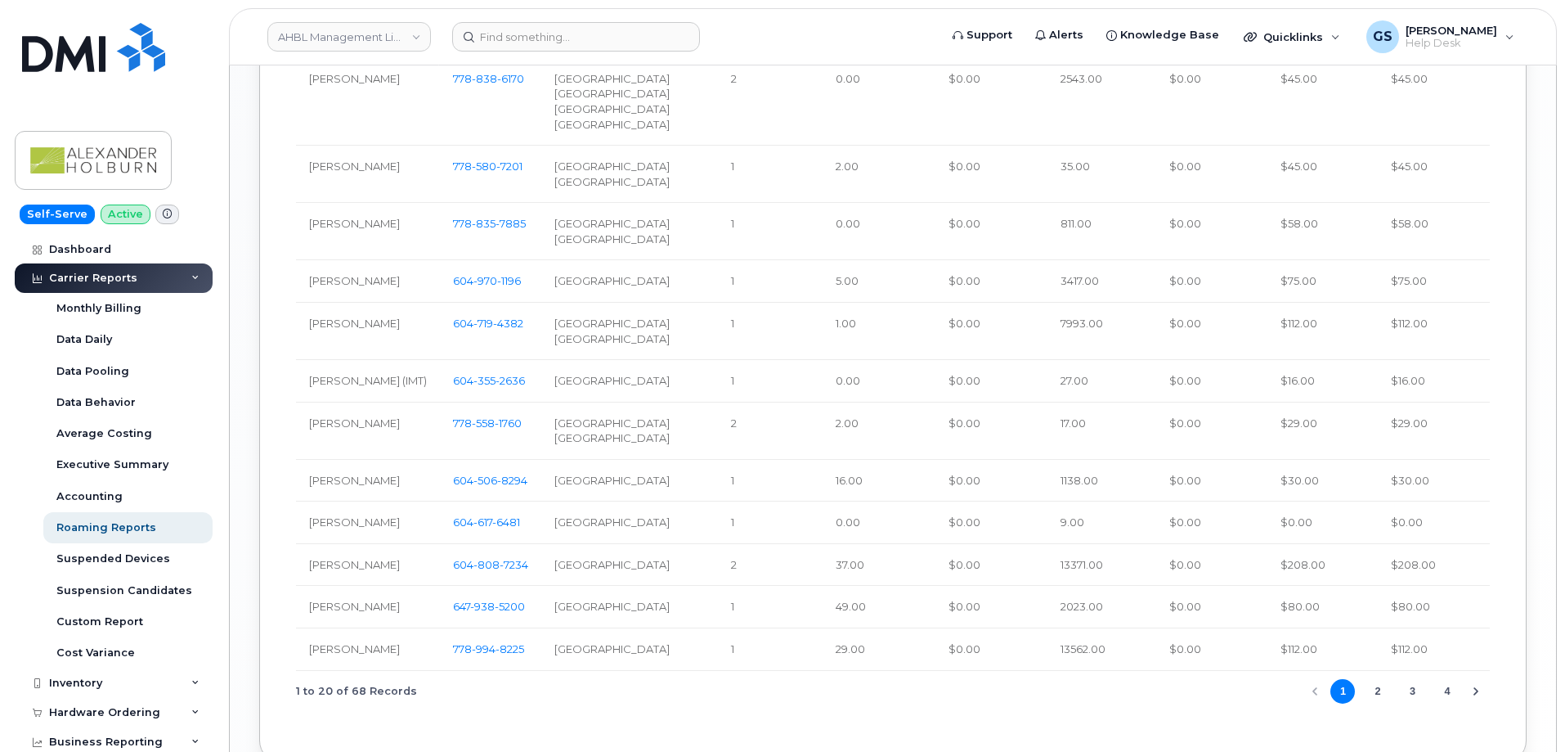
scroll to position [1227, 0]
